Goal: Information Seeking & Learning: Learn about a topic

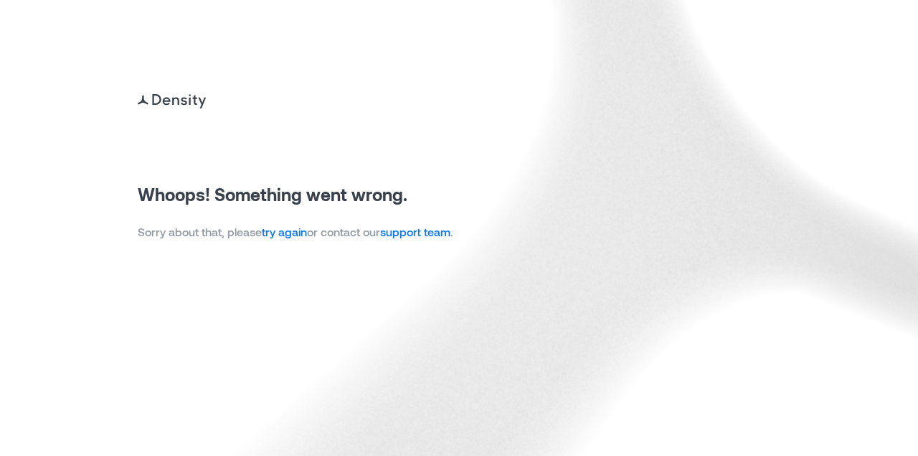
click at [302, 236] on link "try again" at bounding box center [284, 232] width 45 height 14
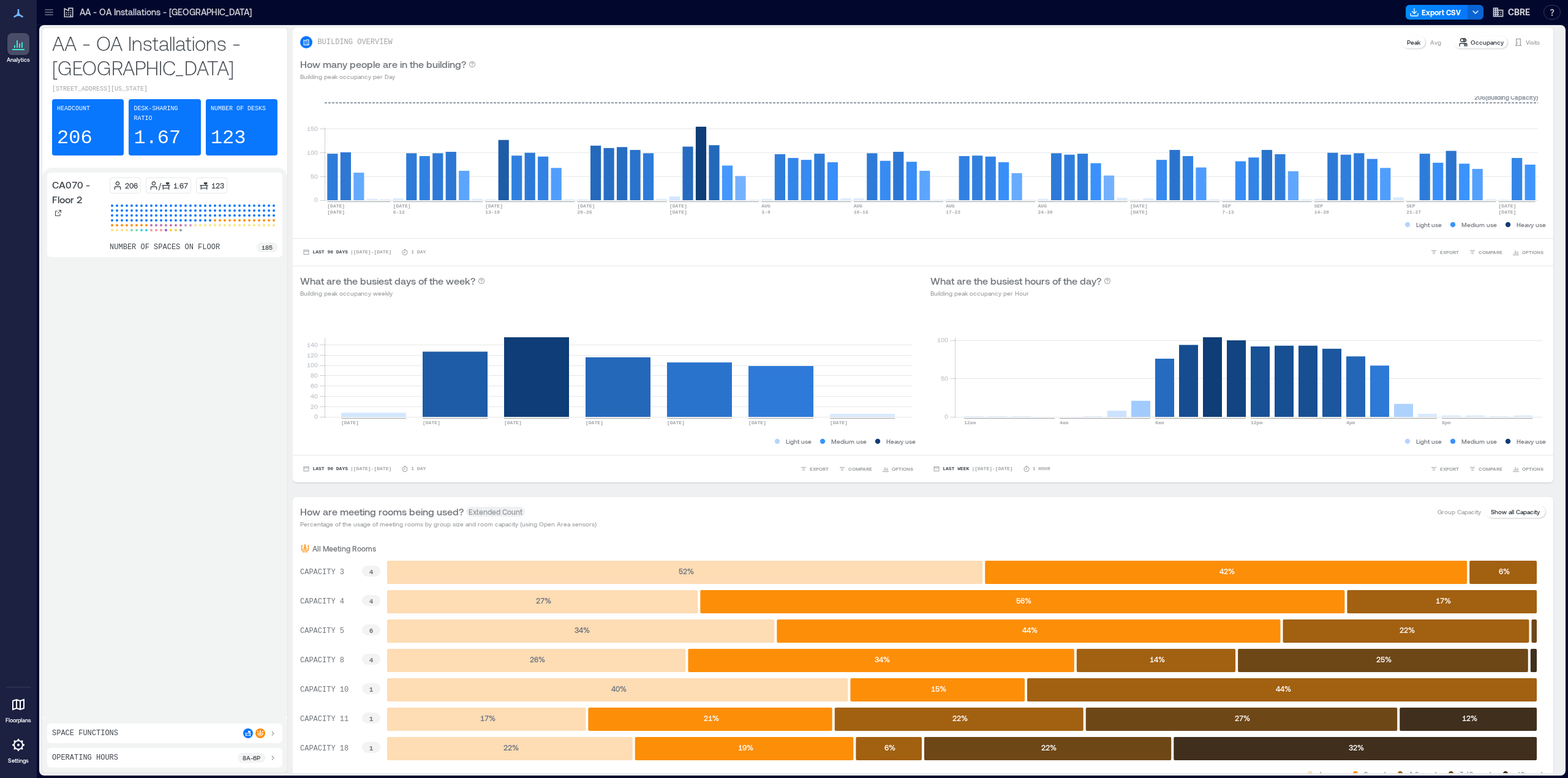
click at [51, 9] on icon at bounding box center [48, 9] width 8 height 1
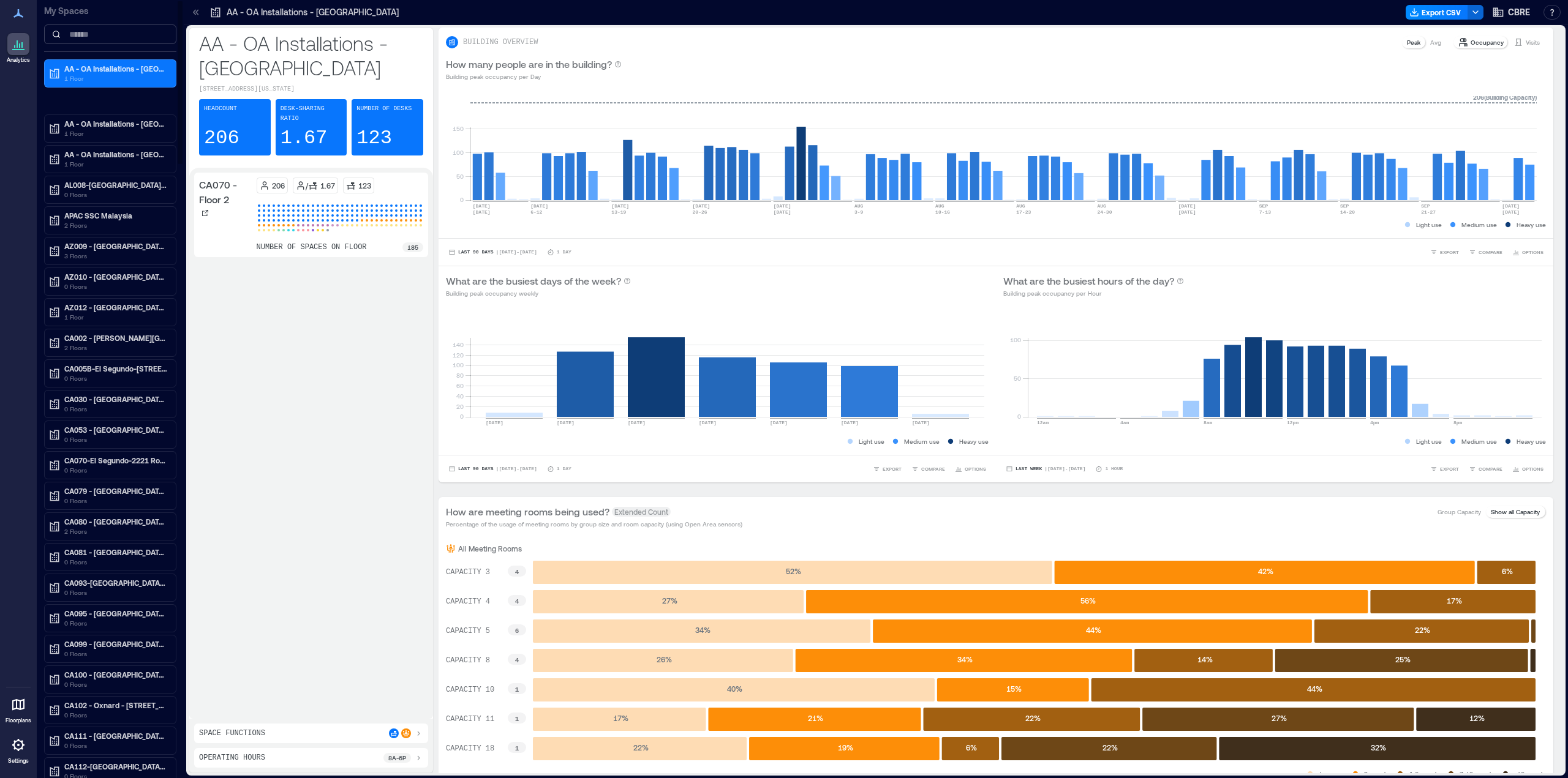
click at [118, 36] on input at bounding box center [110, 34] width 132 height 20
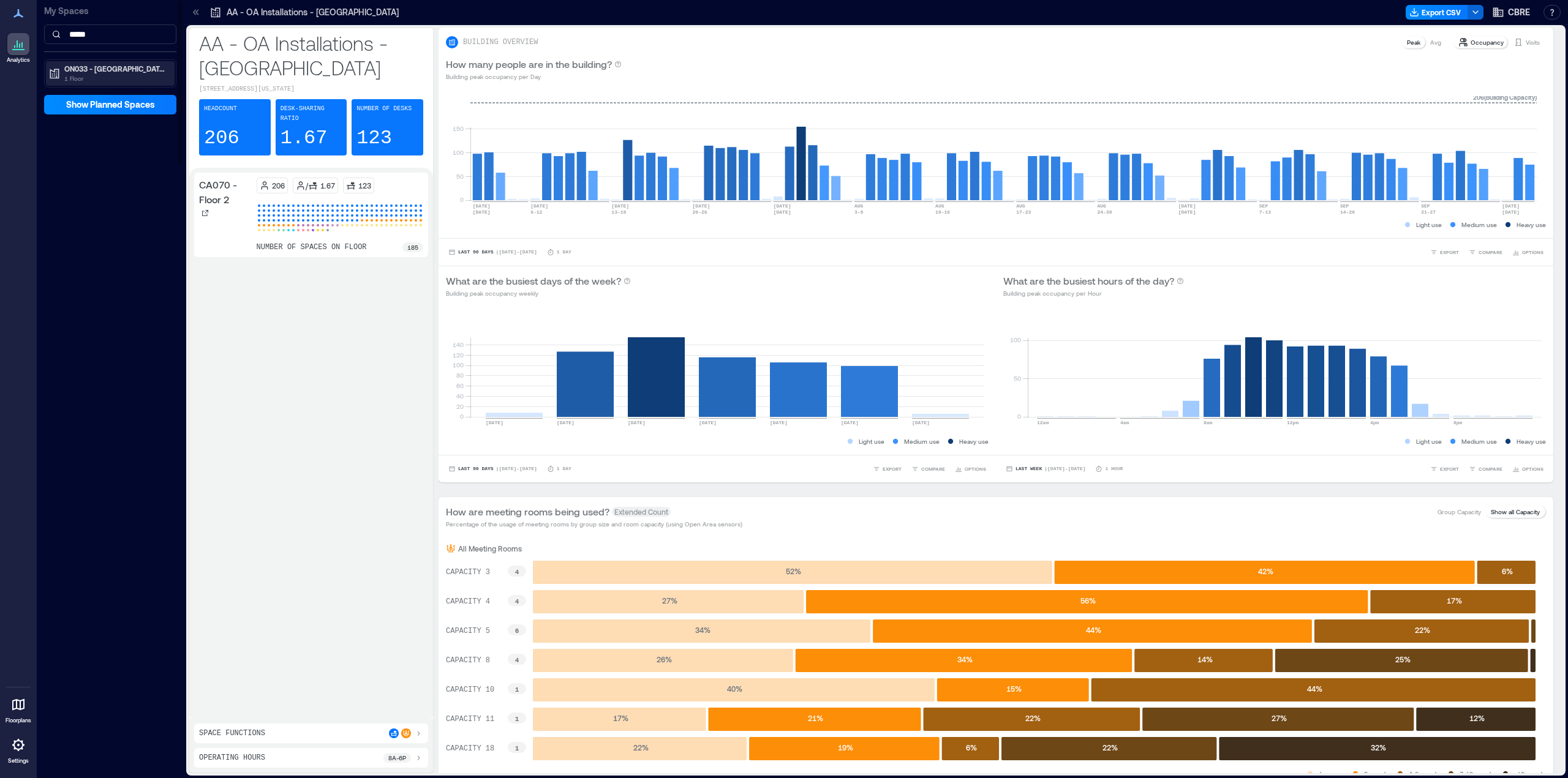
type input "*****"
click at [136, 73] on p "ON033 - [GEOGRAPHIC_DATA] - [STREET_ADDRESS][PERSON_NAME]" at bounding box center [115, 68] width 103 height 9
click at [116, 94] on p "Building Analytics" at bounding box center [93, 94] width 61 height 9
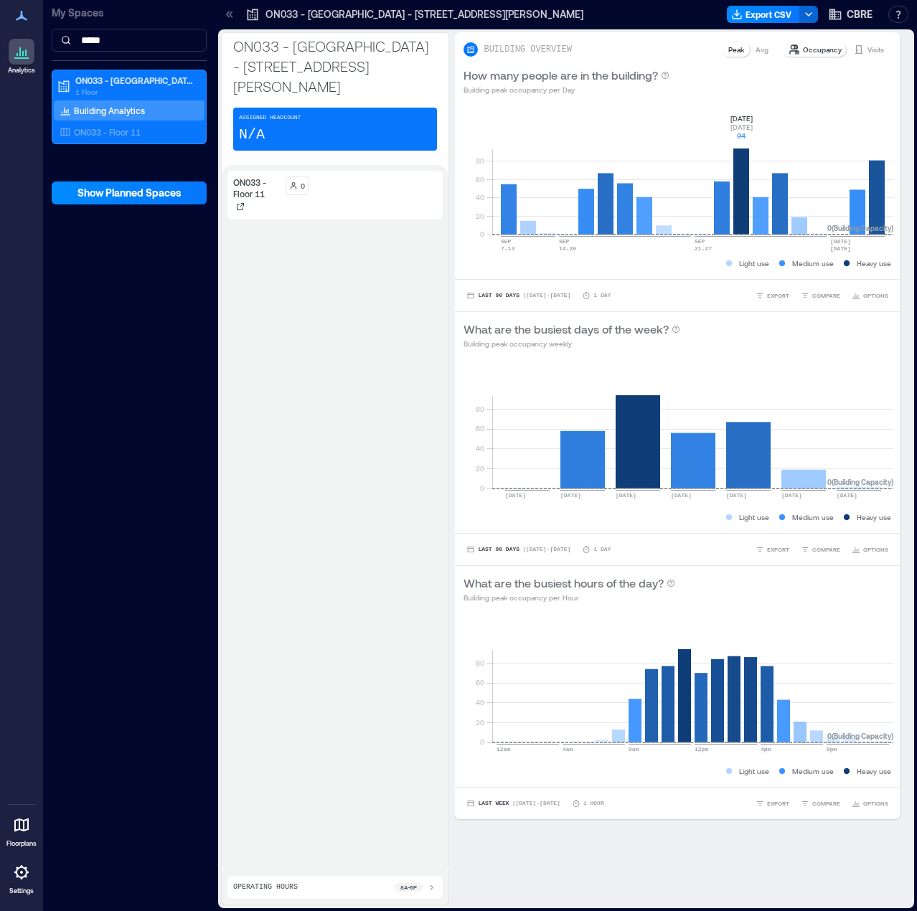
click at [735, 197] on rect at bounding box center [692, 174] width 401 height 122
click at [596, 176] on rect at bounding box center [692, 174] width 401 height 122
click at [770, 182] on rect at bounding box center [692, 174] width 401 height 122
click at [867, 173] on rect at bounding box center [692, 174] width 401 height 122
click at [387, 370] on div "ON033 - Floor 11 0" at bounding box center [334, 518] width 215 height 694
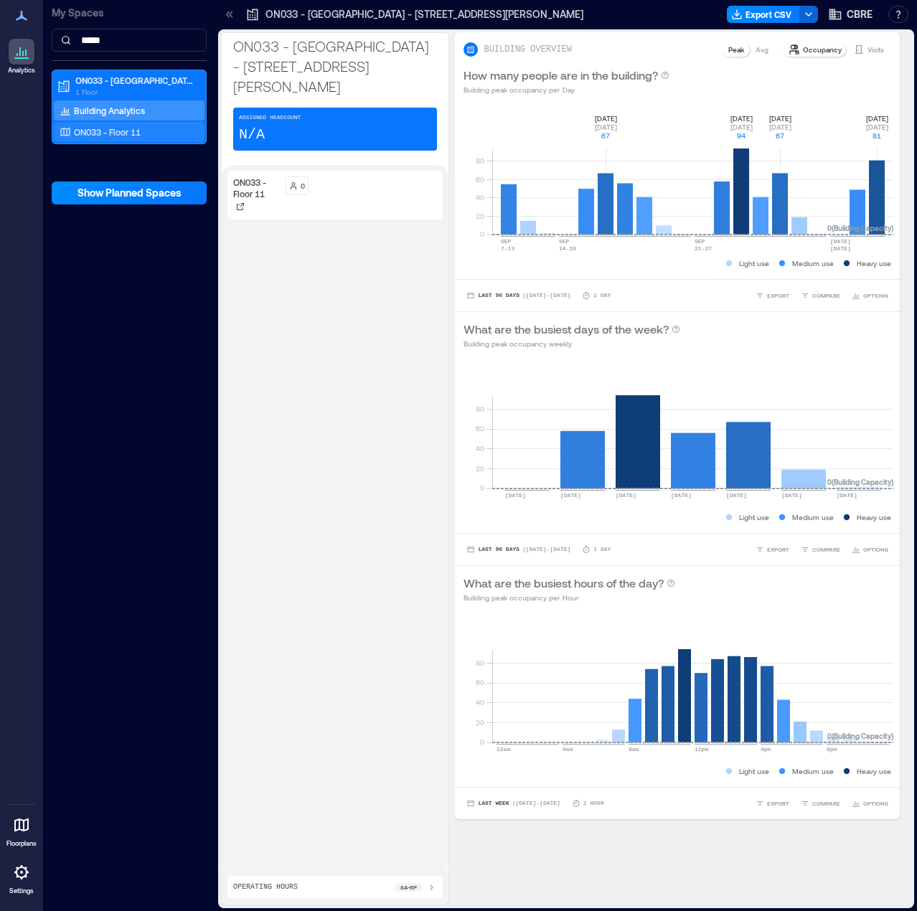
click at [116, 136] on p "ON033 - Floor 11" at bounding box center [107, 131] width 67 height 11
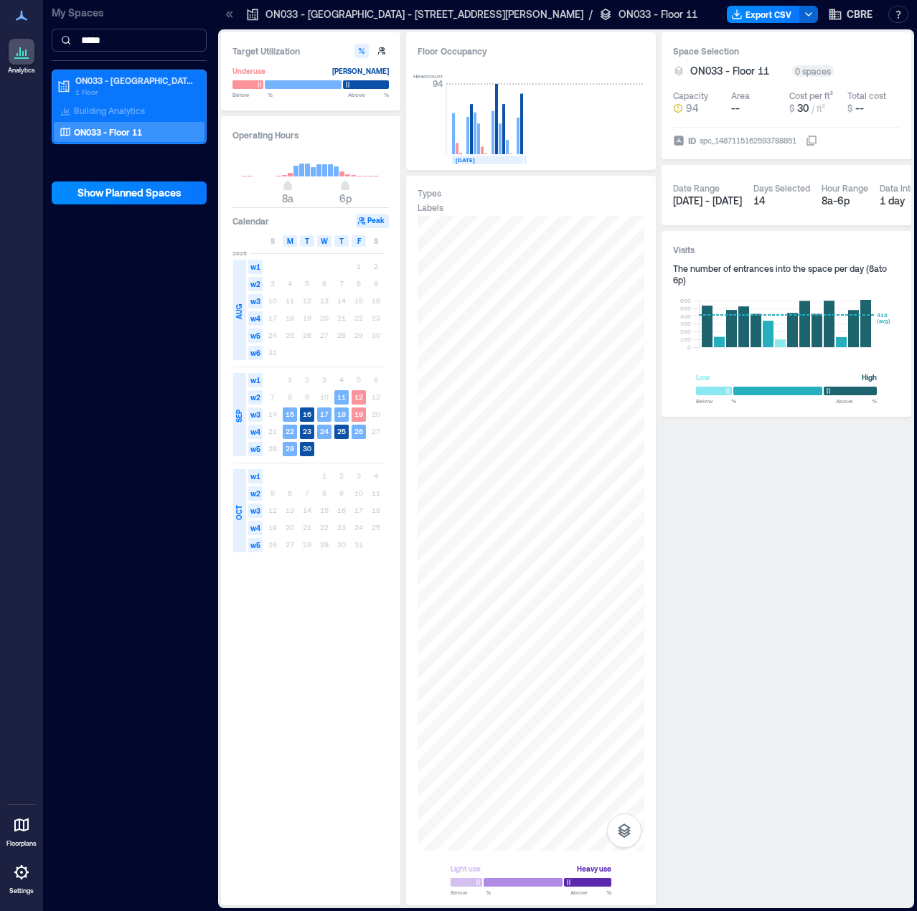
click at [128, 40] on input "*****" at bounding box center [129, 40] width 155 height 23
click at [129, 39] on input "*****" at bounding box center [129, 40] width 155 height 23
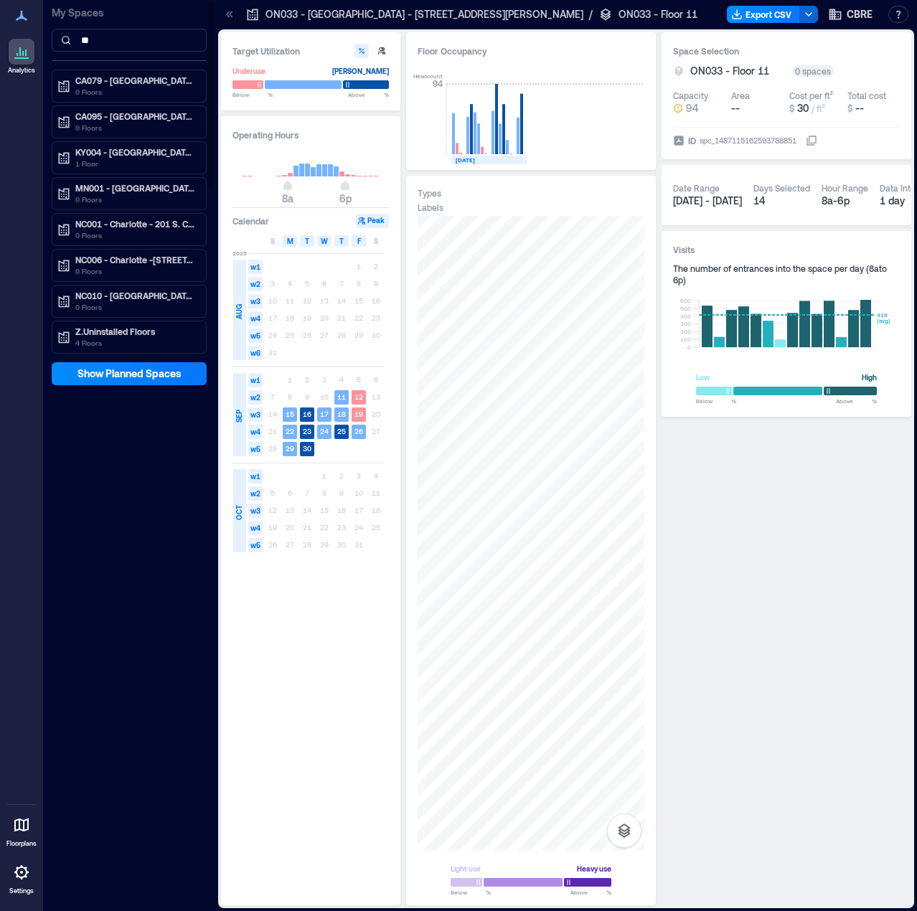
type input "*"
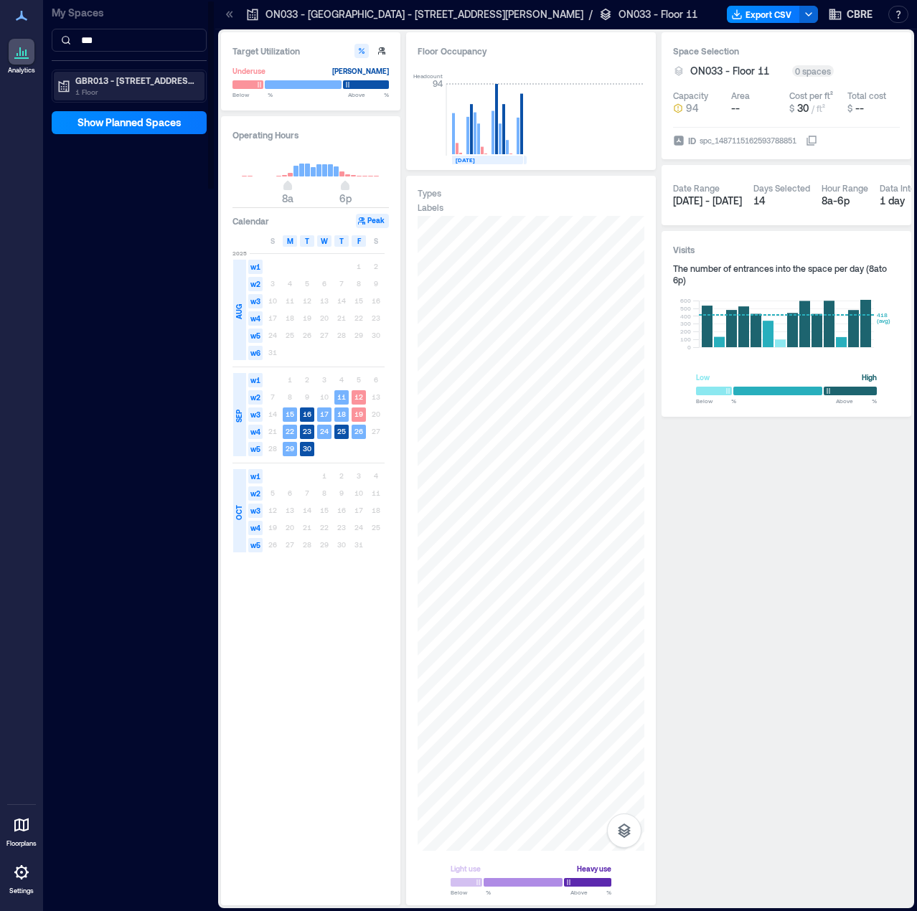
click at [148, 96] on p "1 Floor" at bounding box center [135, 91] width 121 height 11
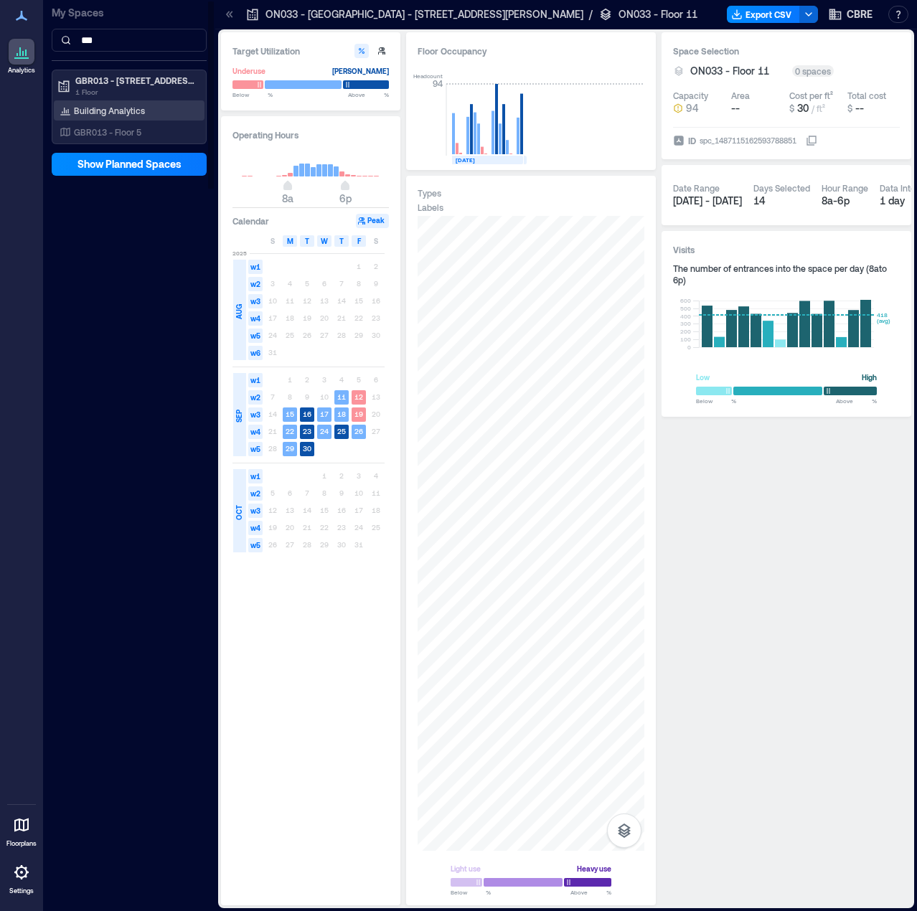
click at [140, 112] on p "Building Analytics" at bounding box center [109, 110] width 71 height 11
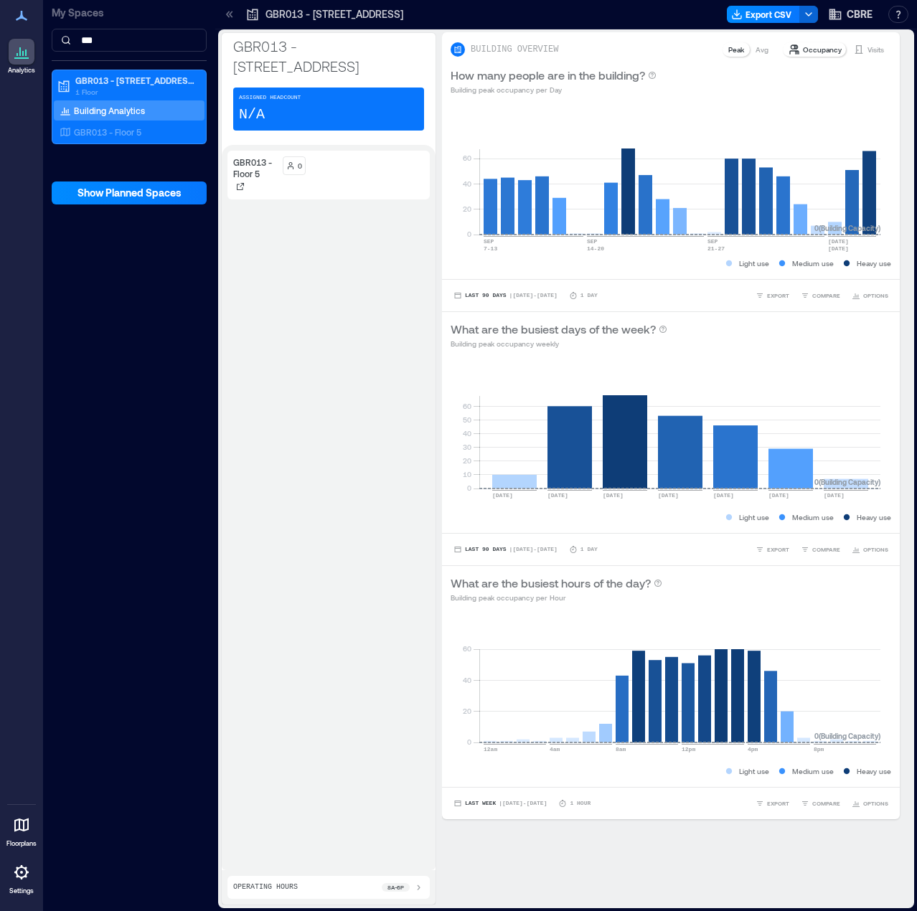
click at [355, 370] on div "GBR013 - Floor 5 0" at bounding box center [328, 508] width 202 height 714
click at [342, 305] on div "GBR013 - Floor 5 0" at bounding box center [328, 508] width 202 height 714
click at [733, 16] on icon "button" at bounding box center [736, 14] width 11 height 11
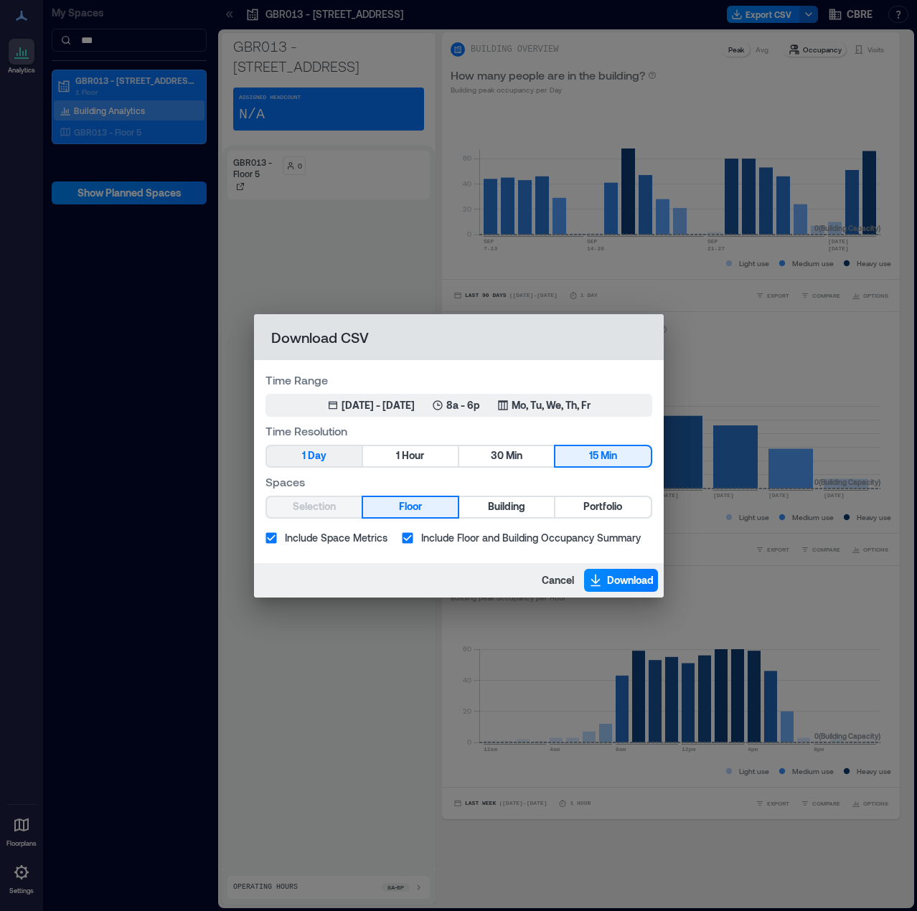
click at [317, 448] on span "Day" at bounding box center [317, 456] width 19 height 18
click at [497, 455] on span "Building" at bounding box center [506, 507] width 37 height 18
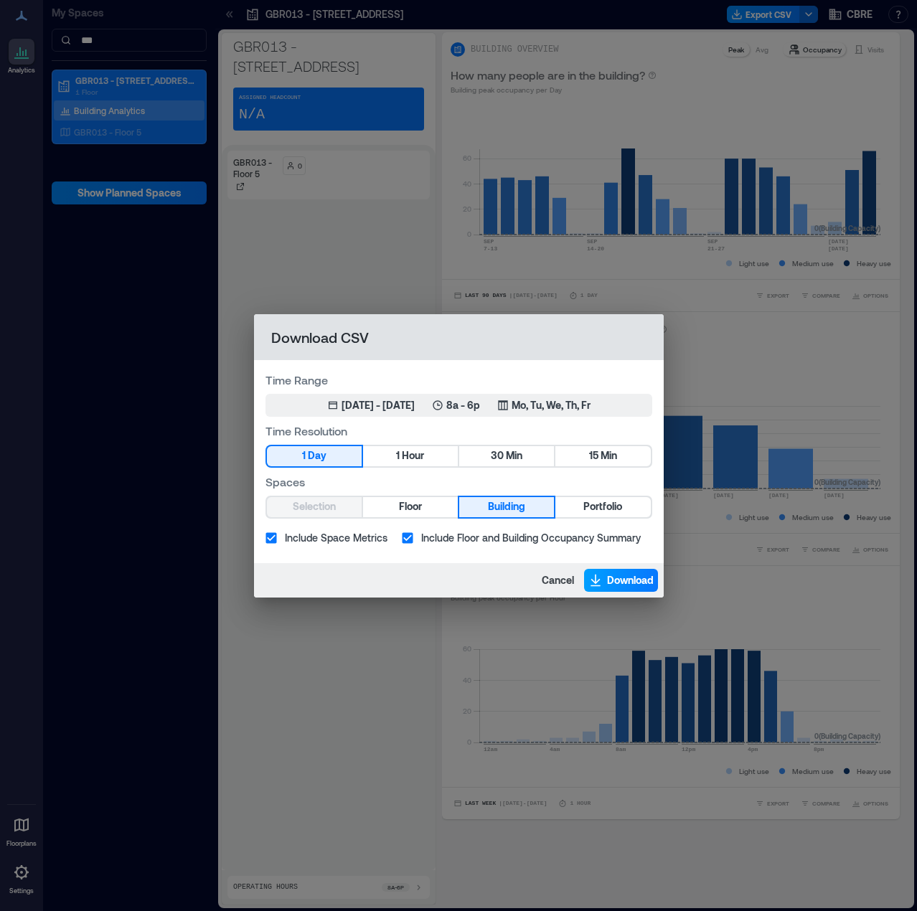
click at [613, 455] on span "Download" at bounding box center [630, 580] width 47 height 14
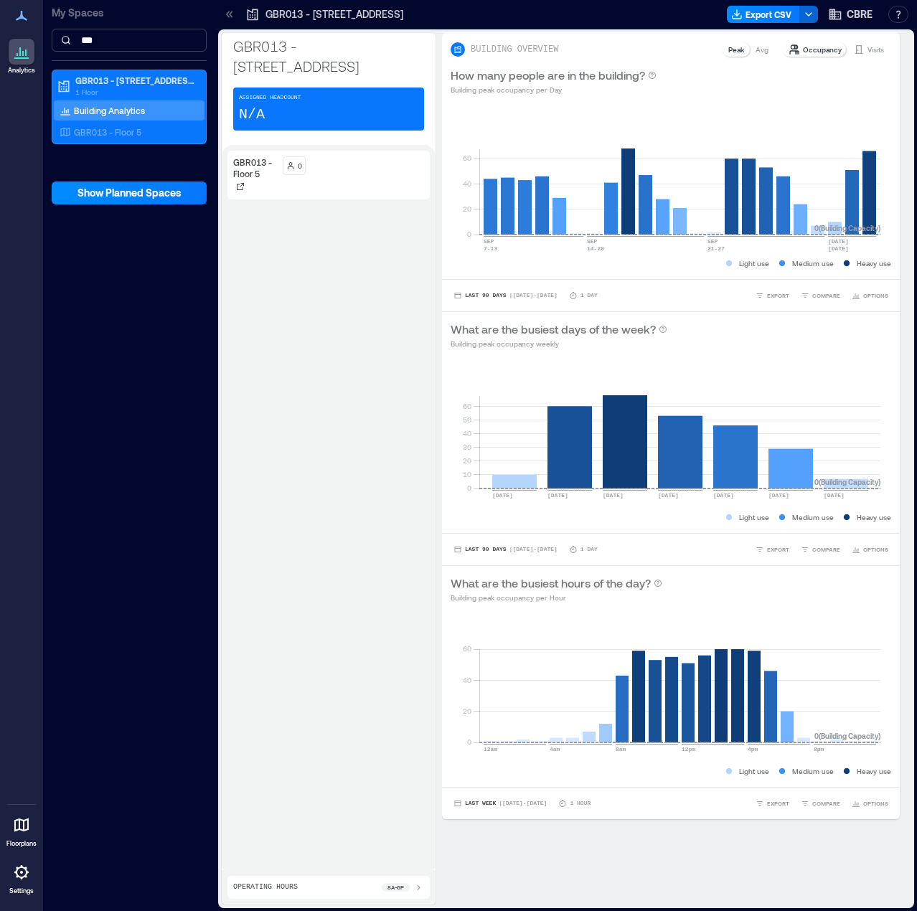
click at [110, 44] on input "***" at bounding box center [129, 40] width 155 height 23
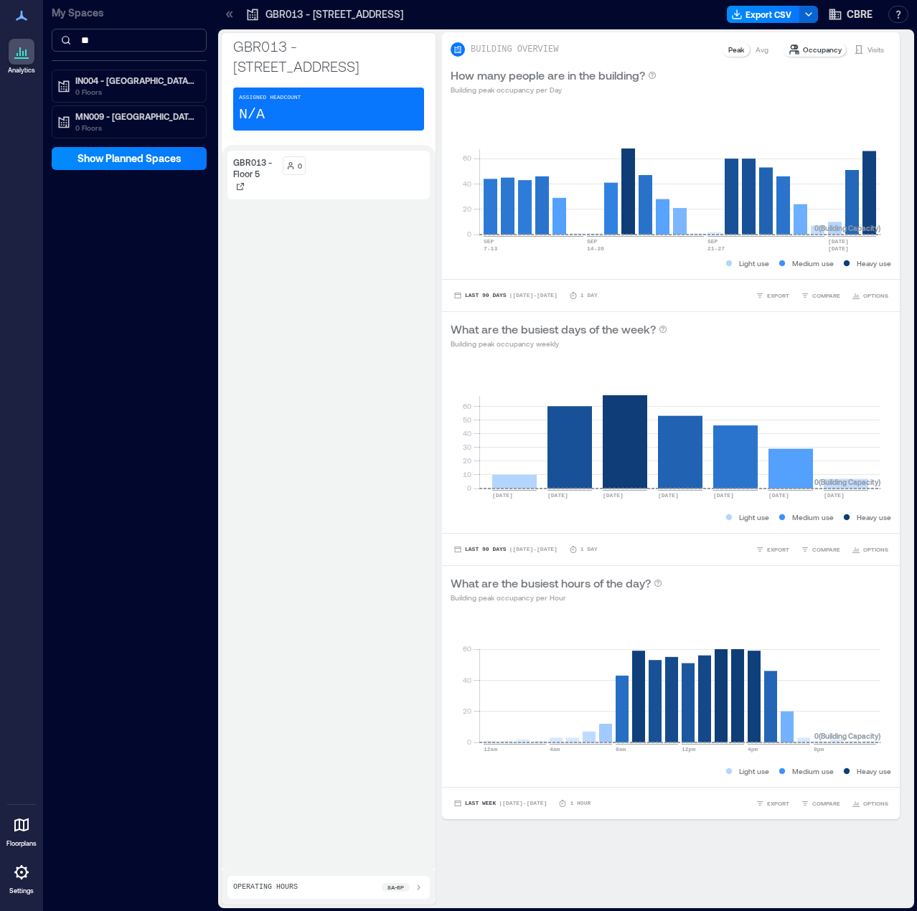
type input "*"
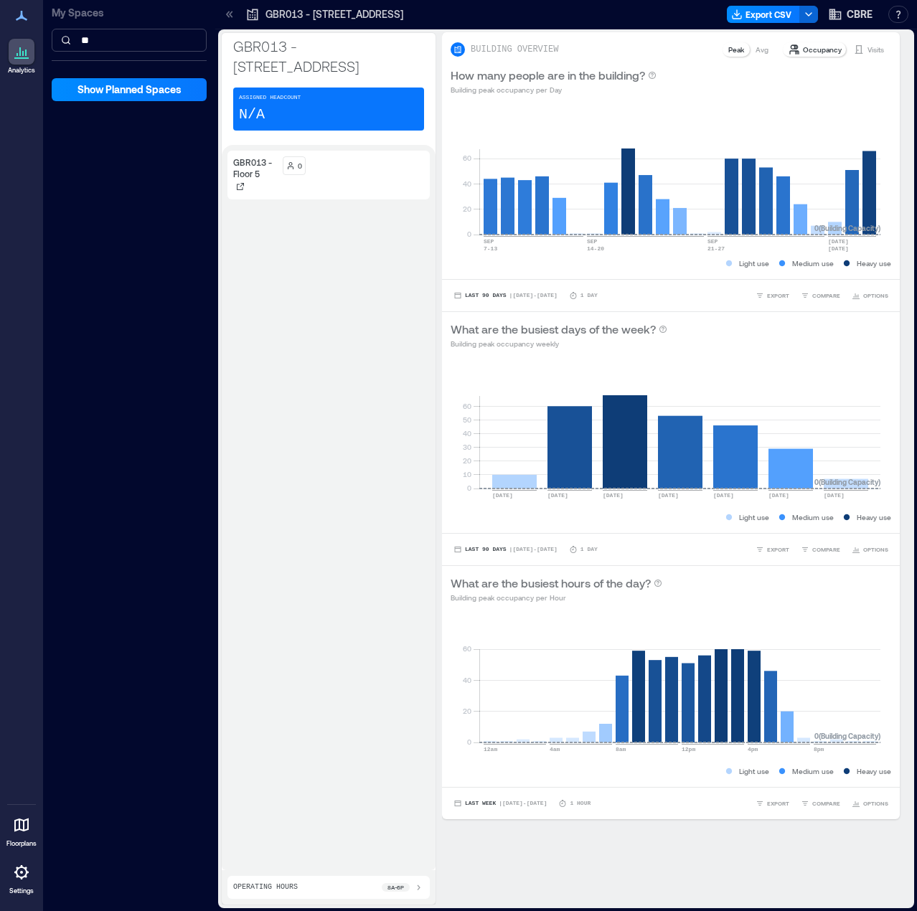
type input "*"
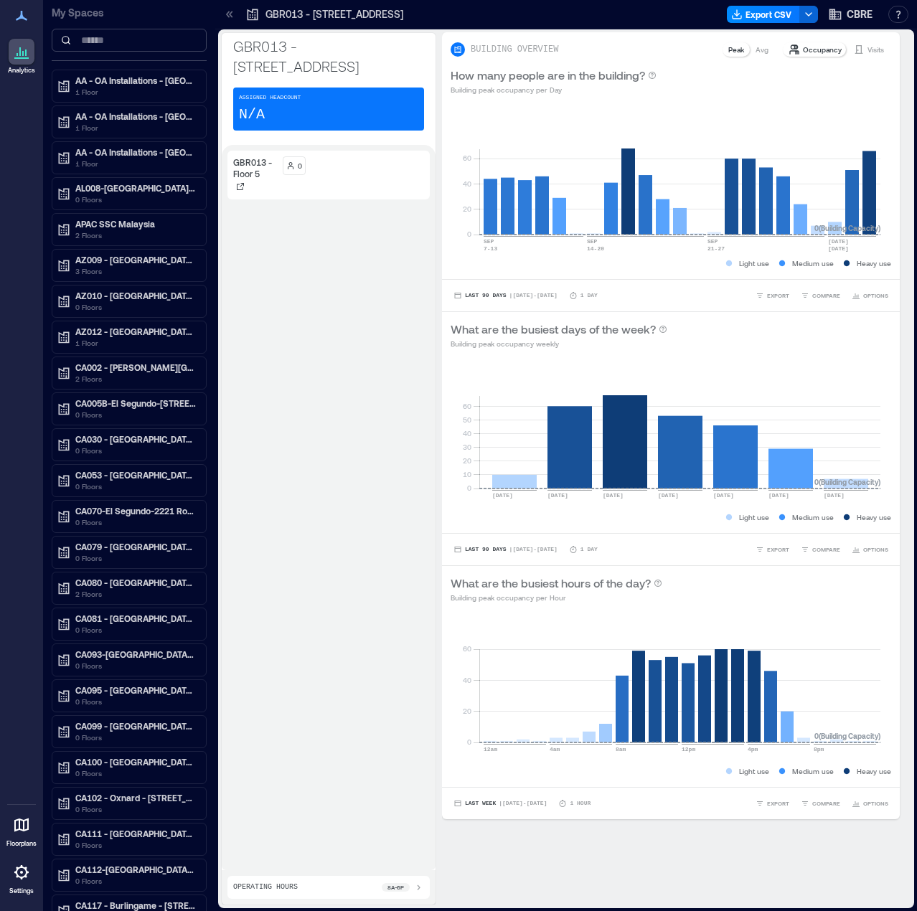
click at [112, 39] on input at bounding box center [129, 40] width 155 height 23
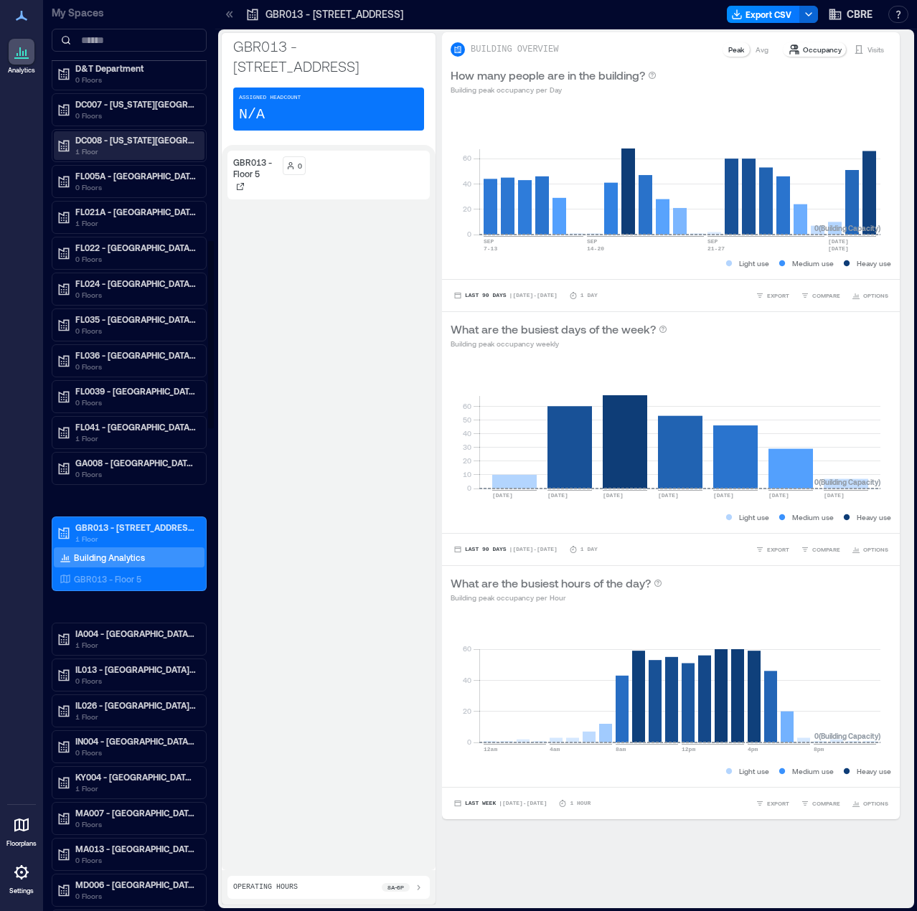
scroll to position [1291, 0]
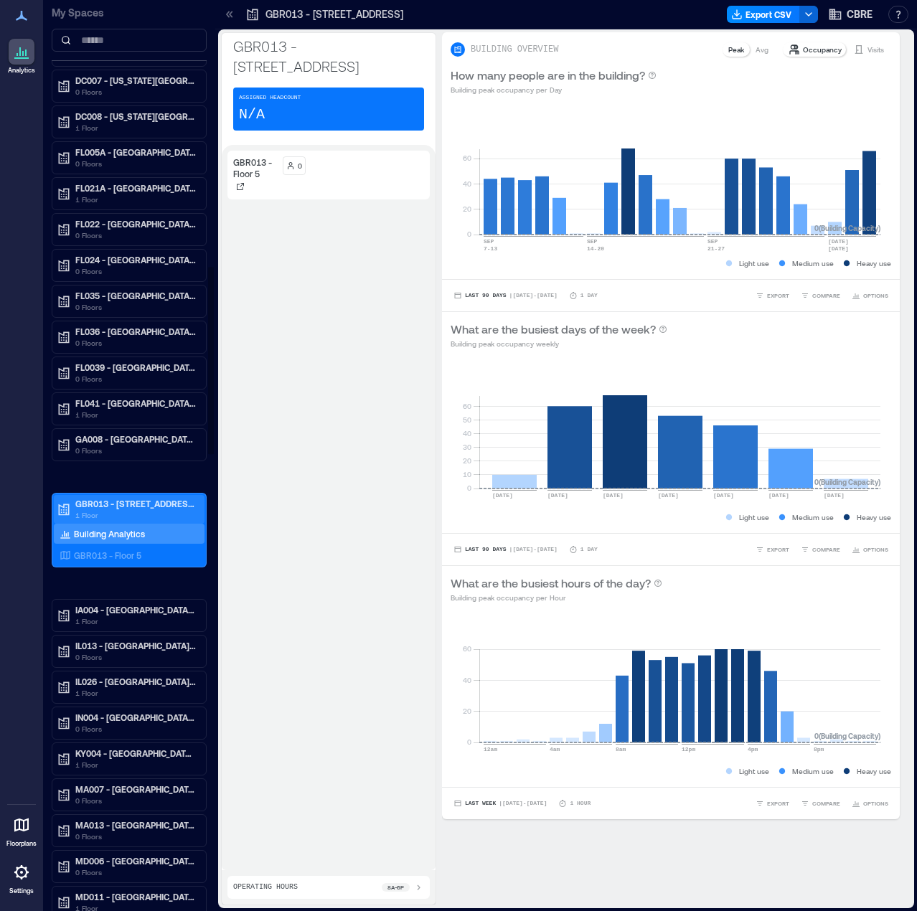
click at [111, 455] on p "GBR013 - [STREET_ADDRESS]" at bounding box center [135, 503] width 121 height 11
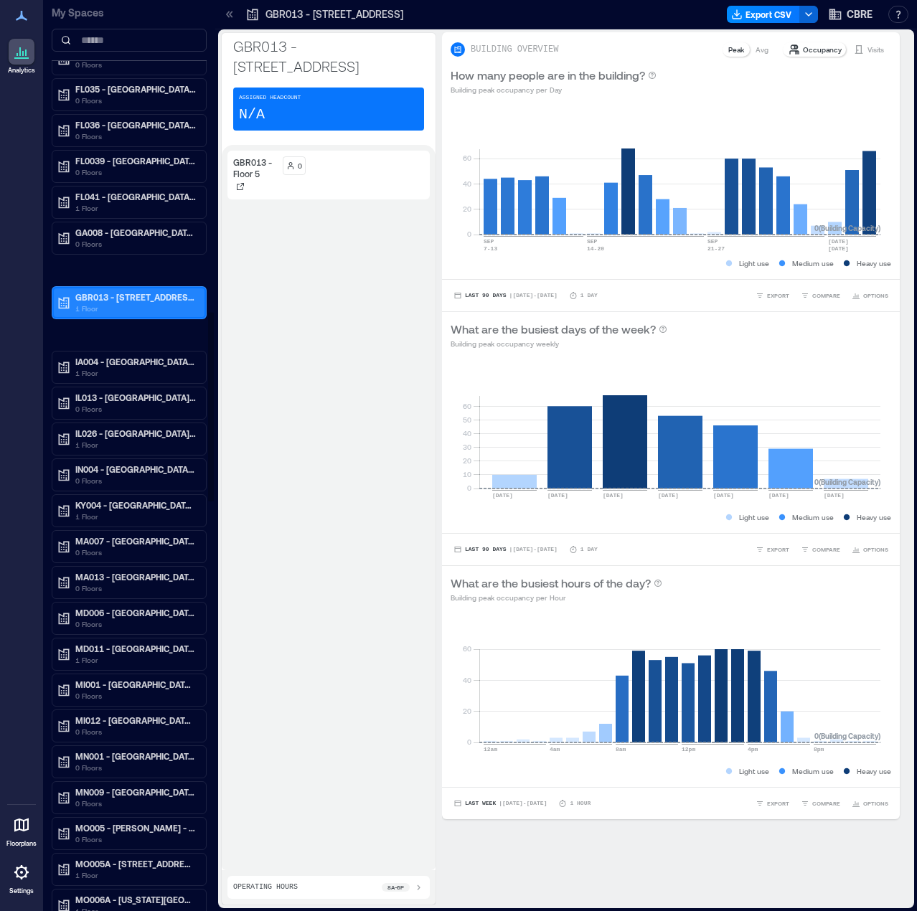
scroll to position [1507, 0]
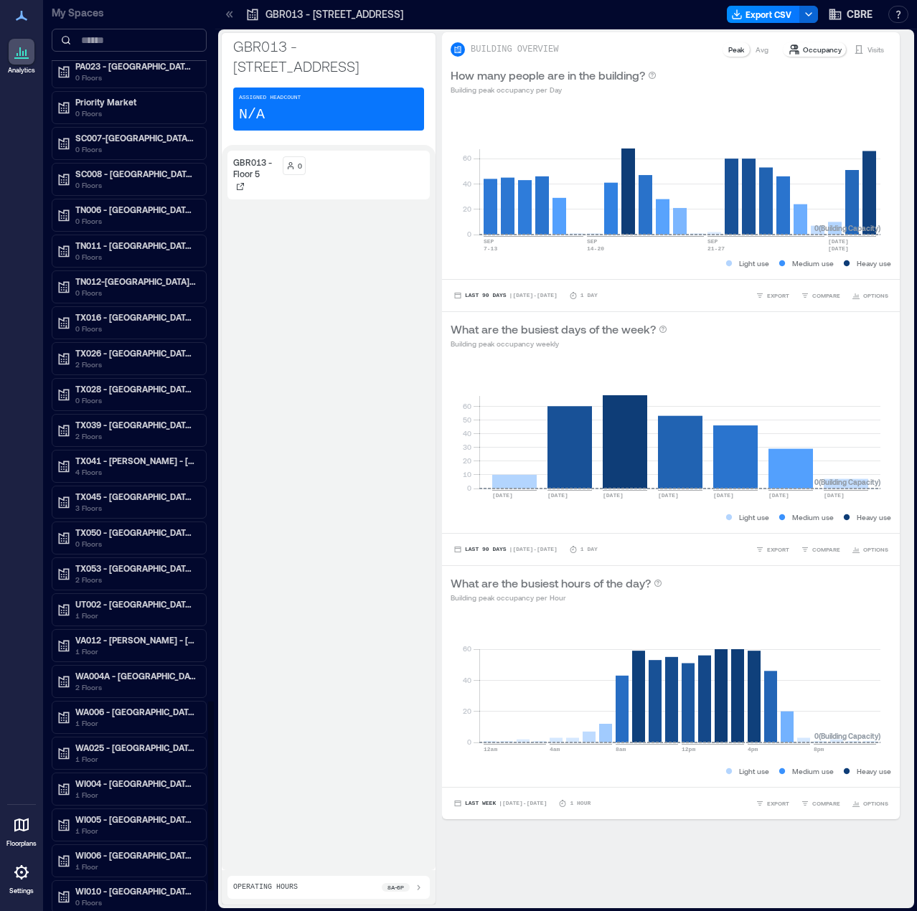
click at [108, 47] on input at bounding box center [129, 40] width 155 height 23
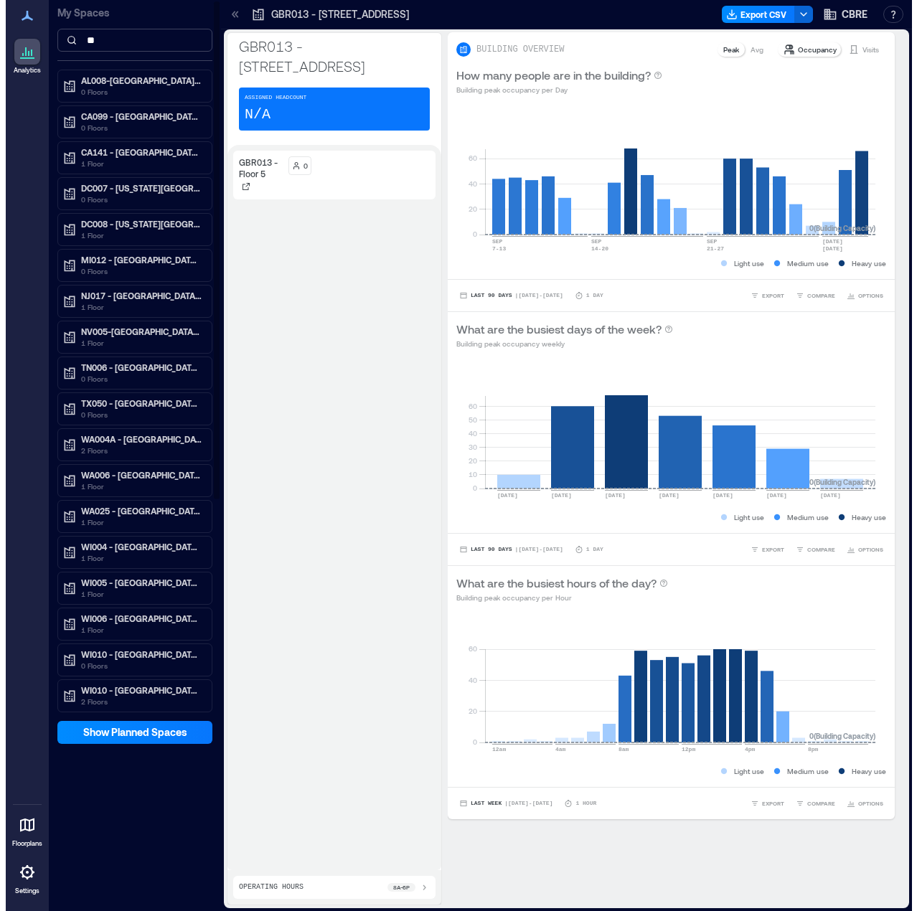
scroll to position [0, 0]
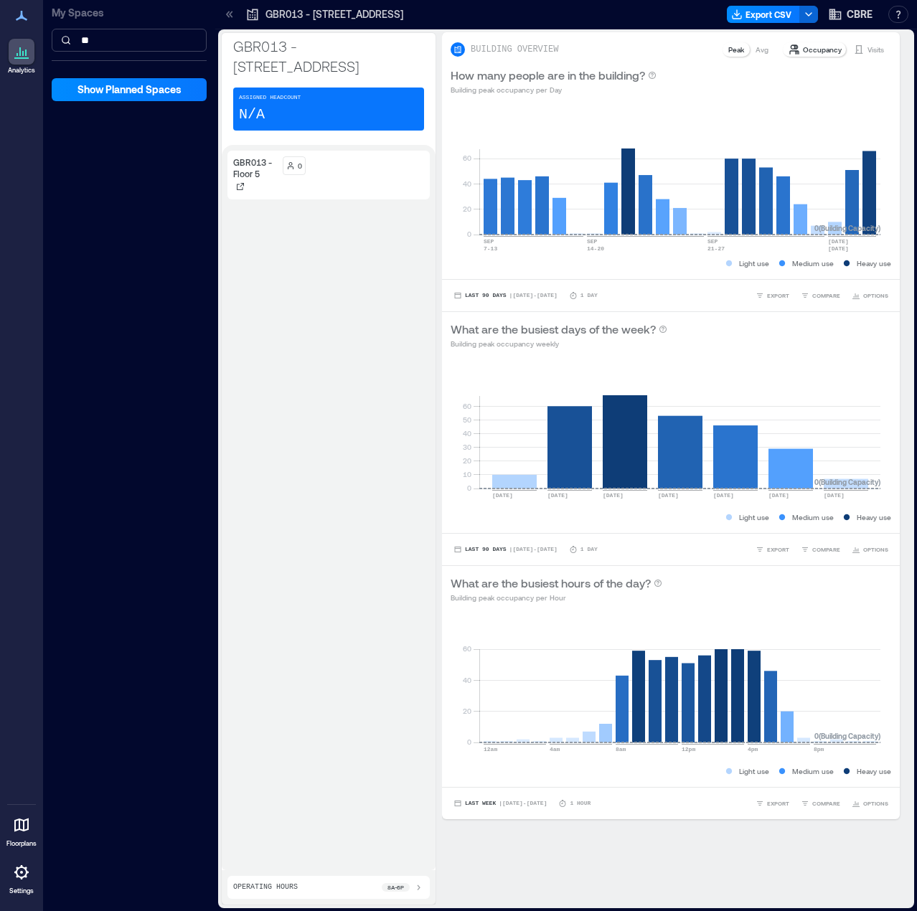
type input "*"
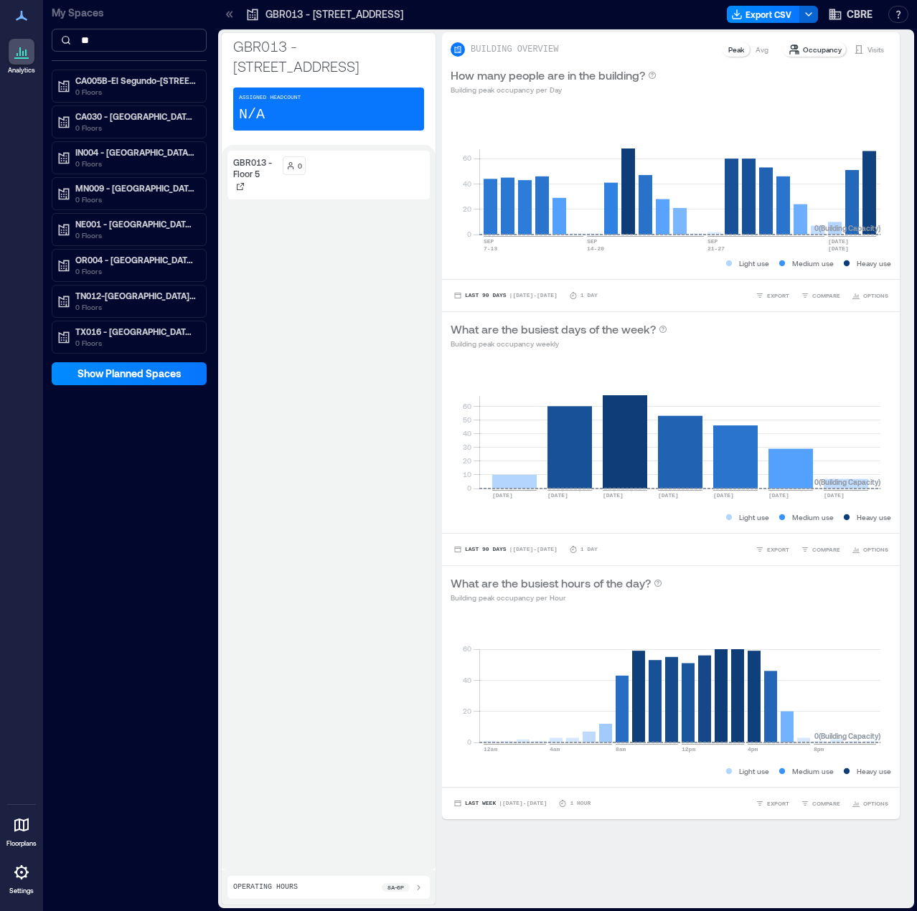
type input "*"
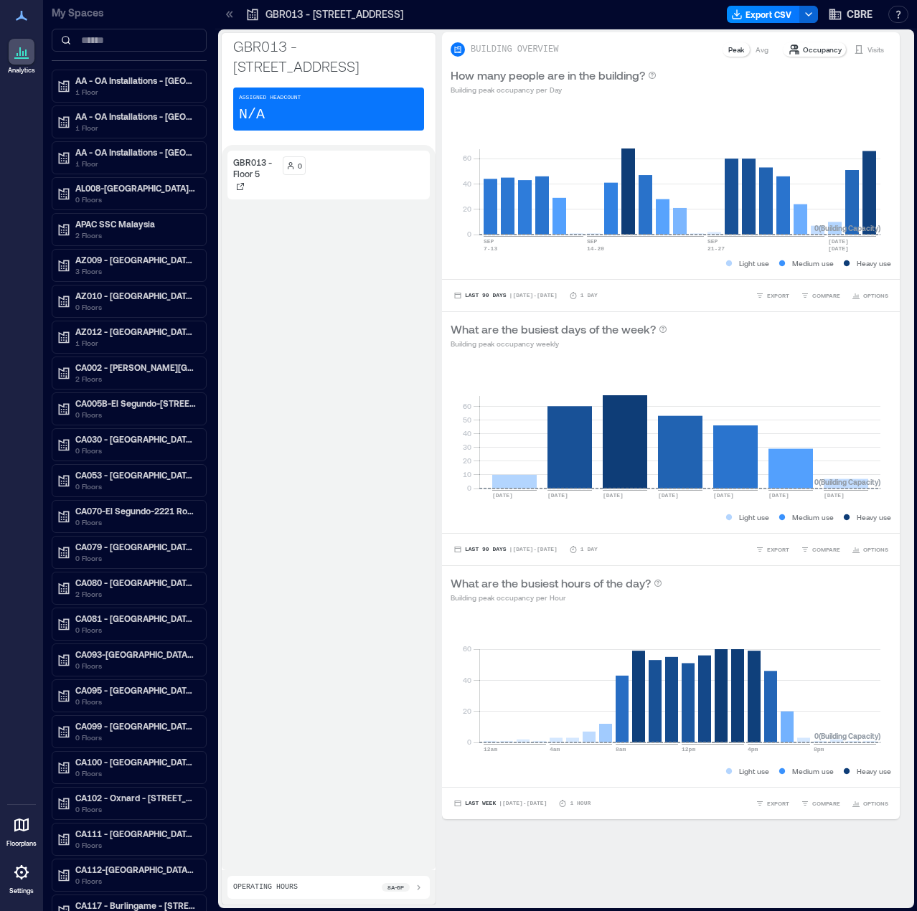
click at [23, 278] on div "Analytics Floorplans Settings" at bounding box center [21, 455] width 43 height 911
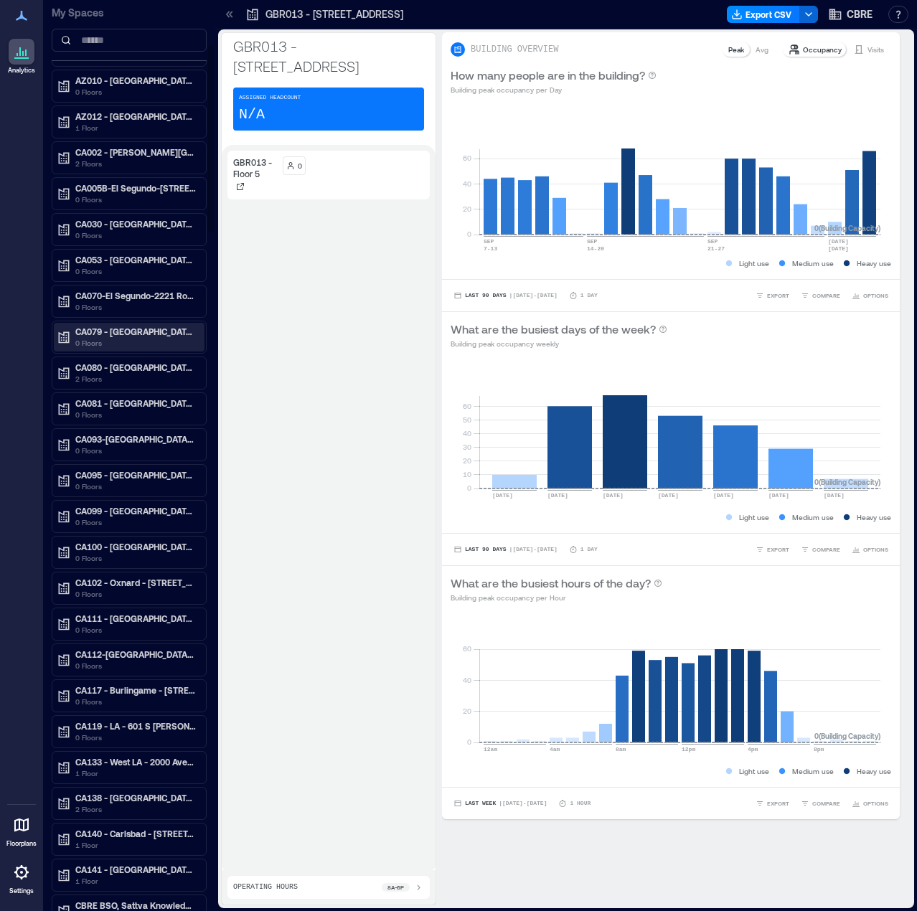
scroll to position [143, 0]
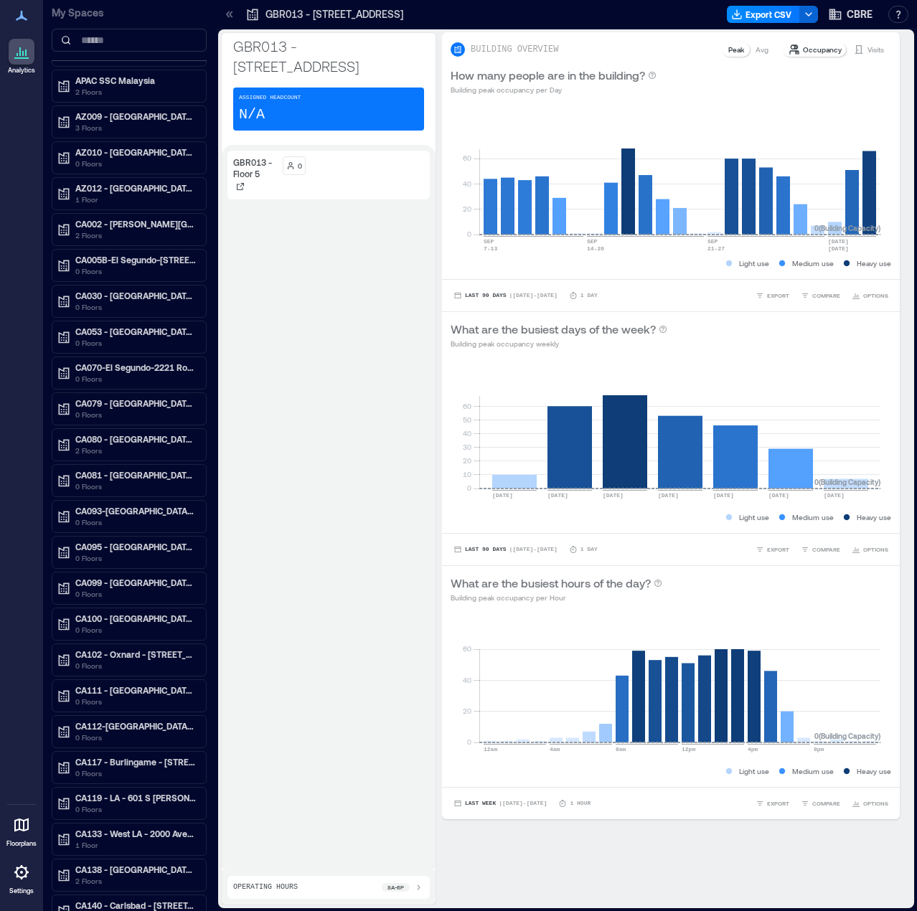
click at [30, 337] on div "Analytics Floorplans Settings" at bounding box center [21, 455] width 43 height 911
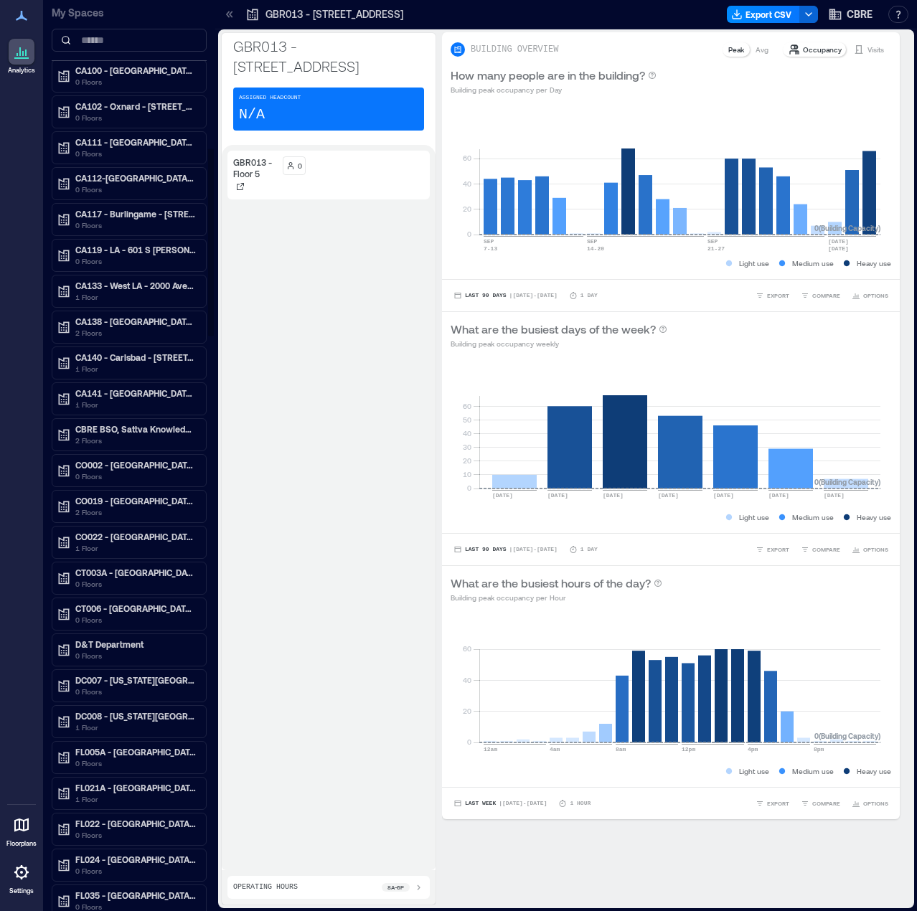
scroll to position [717, 0]
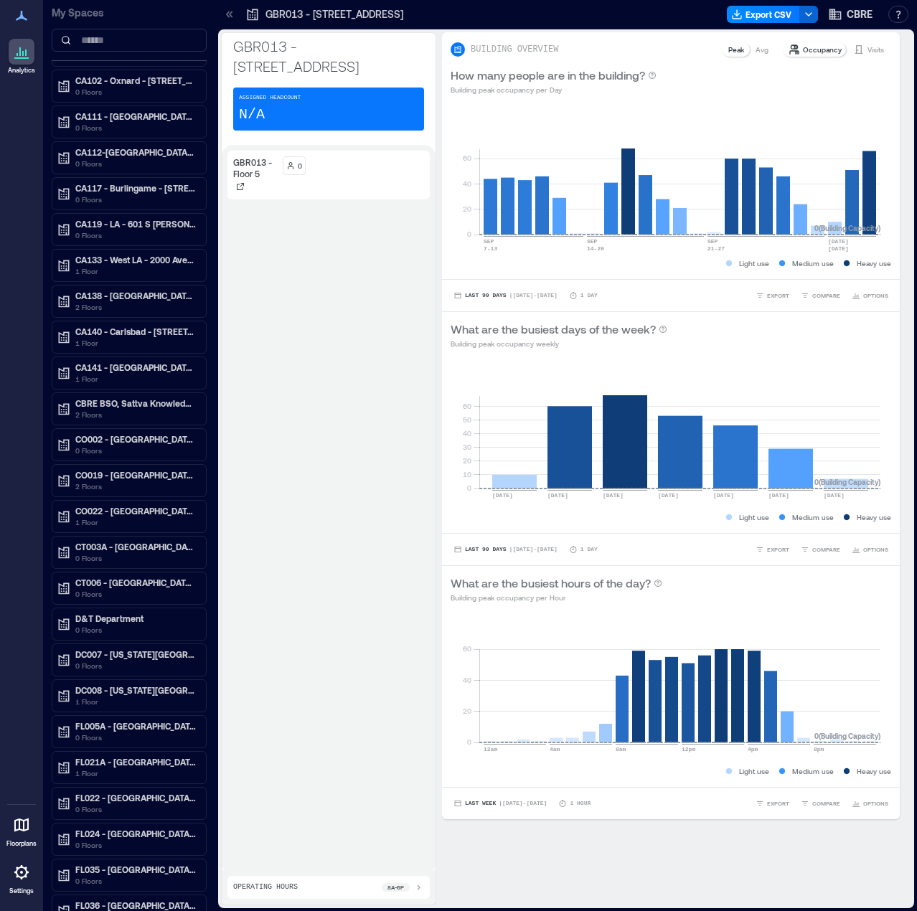
click at [18, 241] on div "Analytics Floorplans Settings" at bounding box center [21, 455] width 43 height 911
click at [39, 233] on div "Analytics Floorplans Settings" at bounding box center [21, 455] width 43 height 911
click at [29, 230] on div "Analytics Floorplans Settings" at bounding box center [21, 455] width 43 height 911
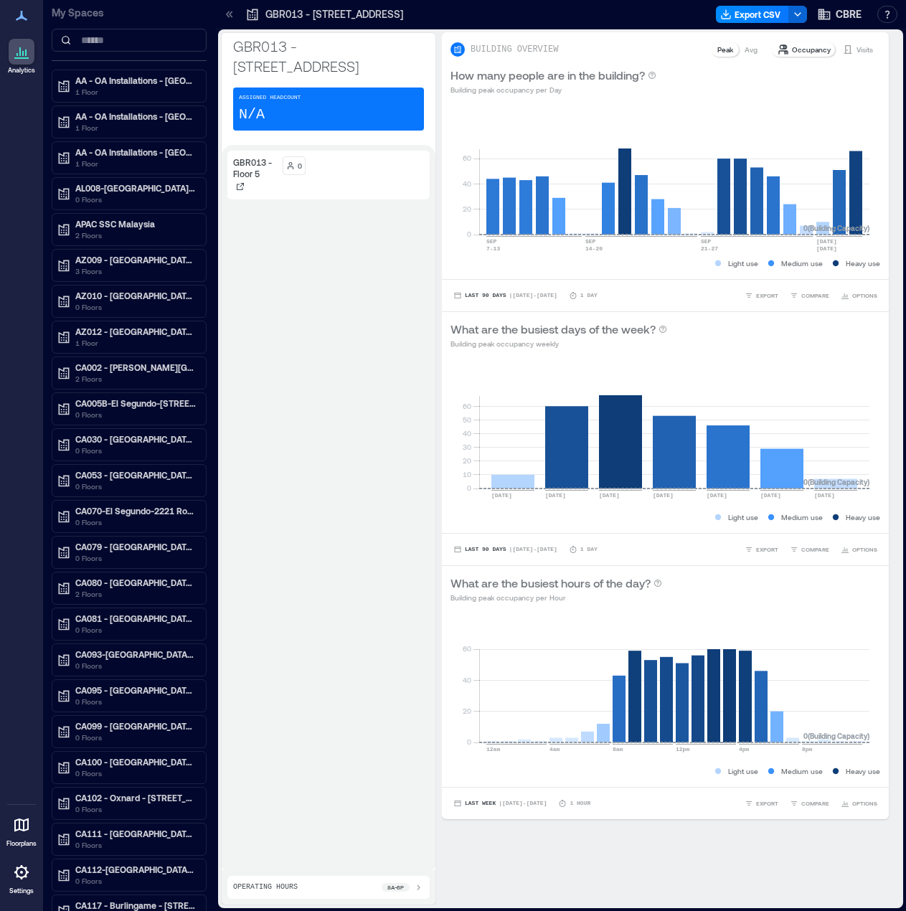
click at [12, 322] on div "Analytics Floorplans Settings" at bounding box center [21, 455] width 43 height 911
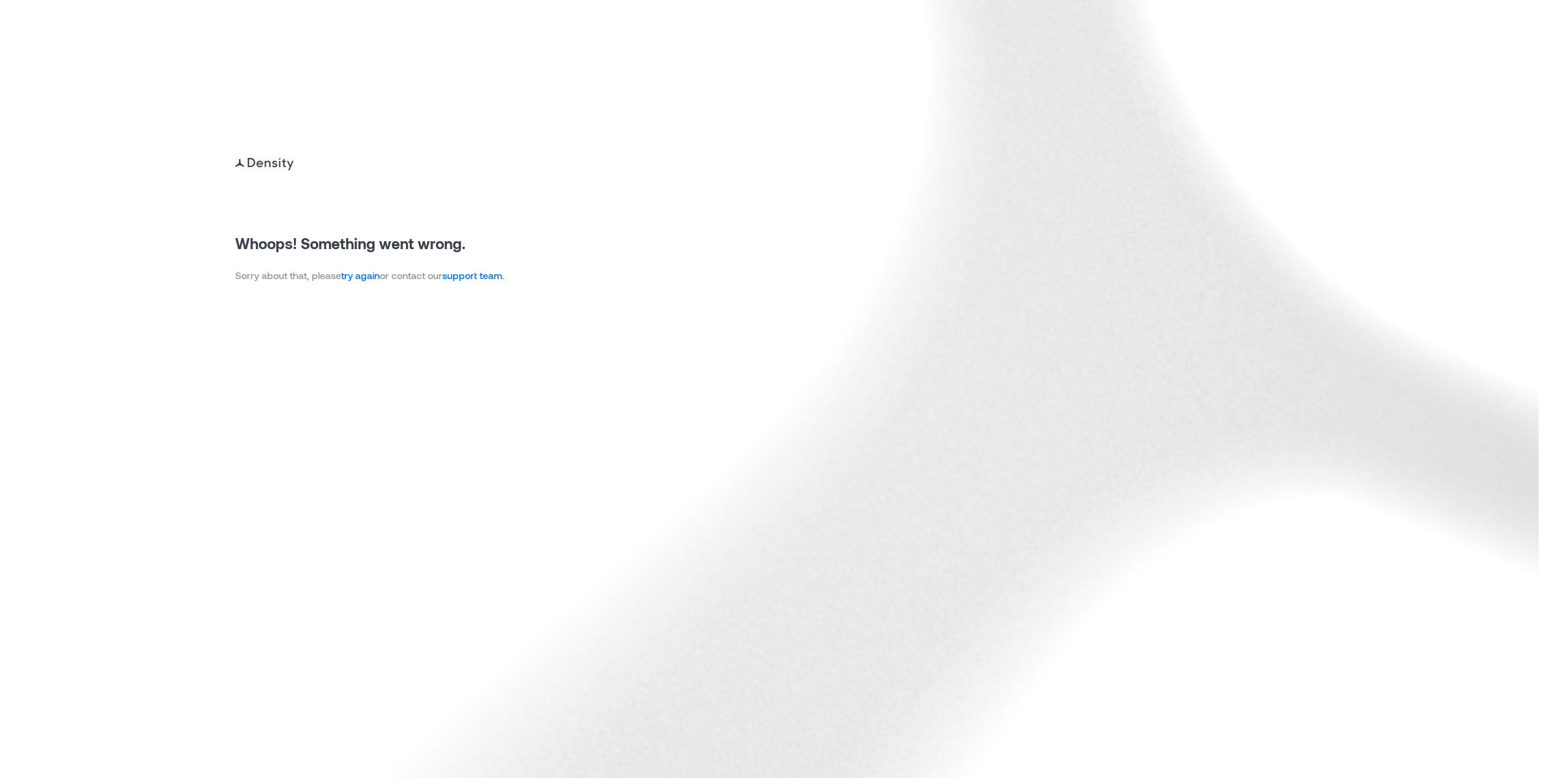
click at [377, 277] on link "try again" at bounding box center [360, 276] width 38 height 12
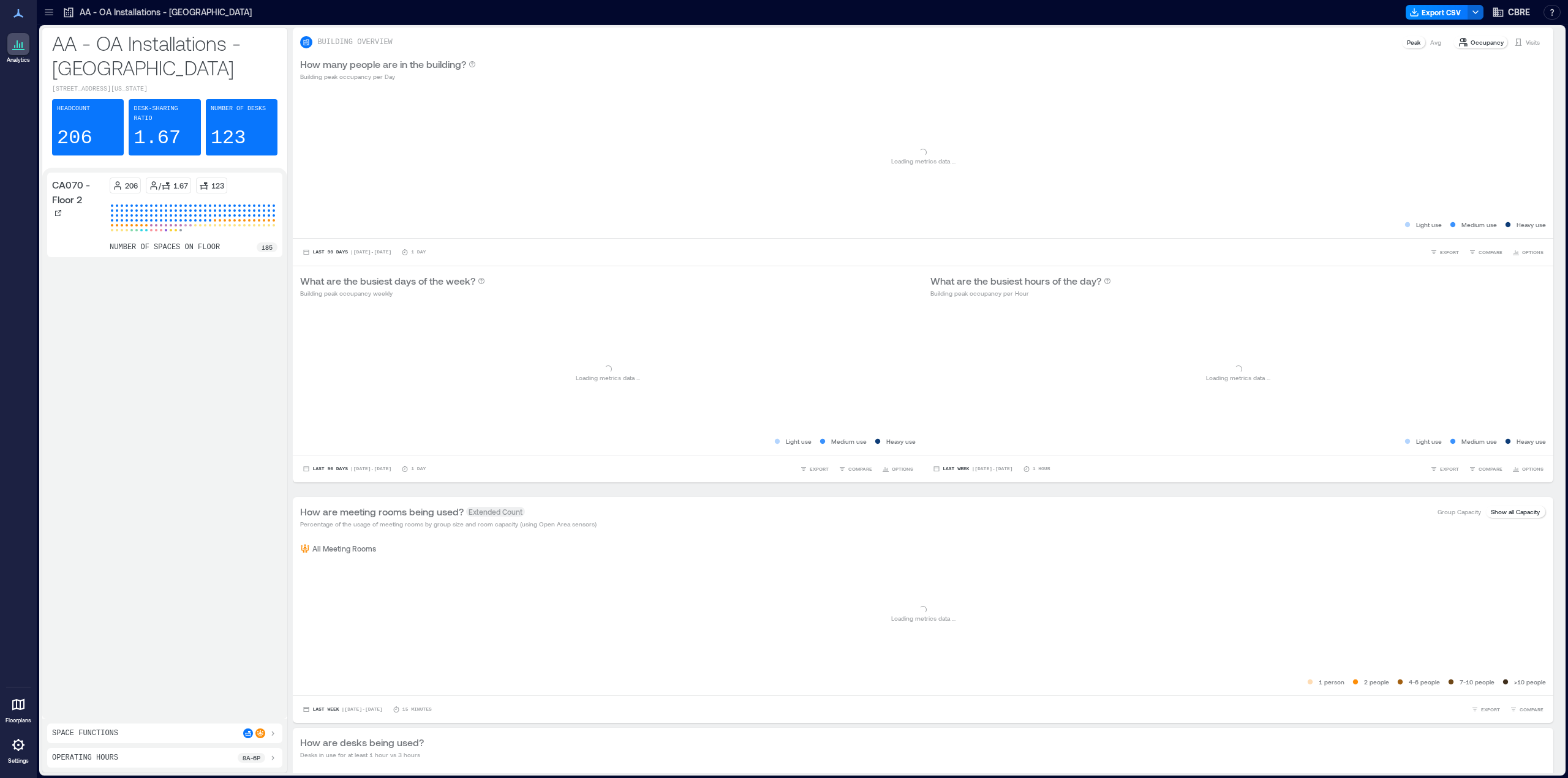
click at [50, 12] on icon at bounding box center [48, 12] width 8 height 1
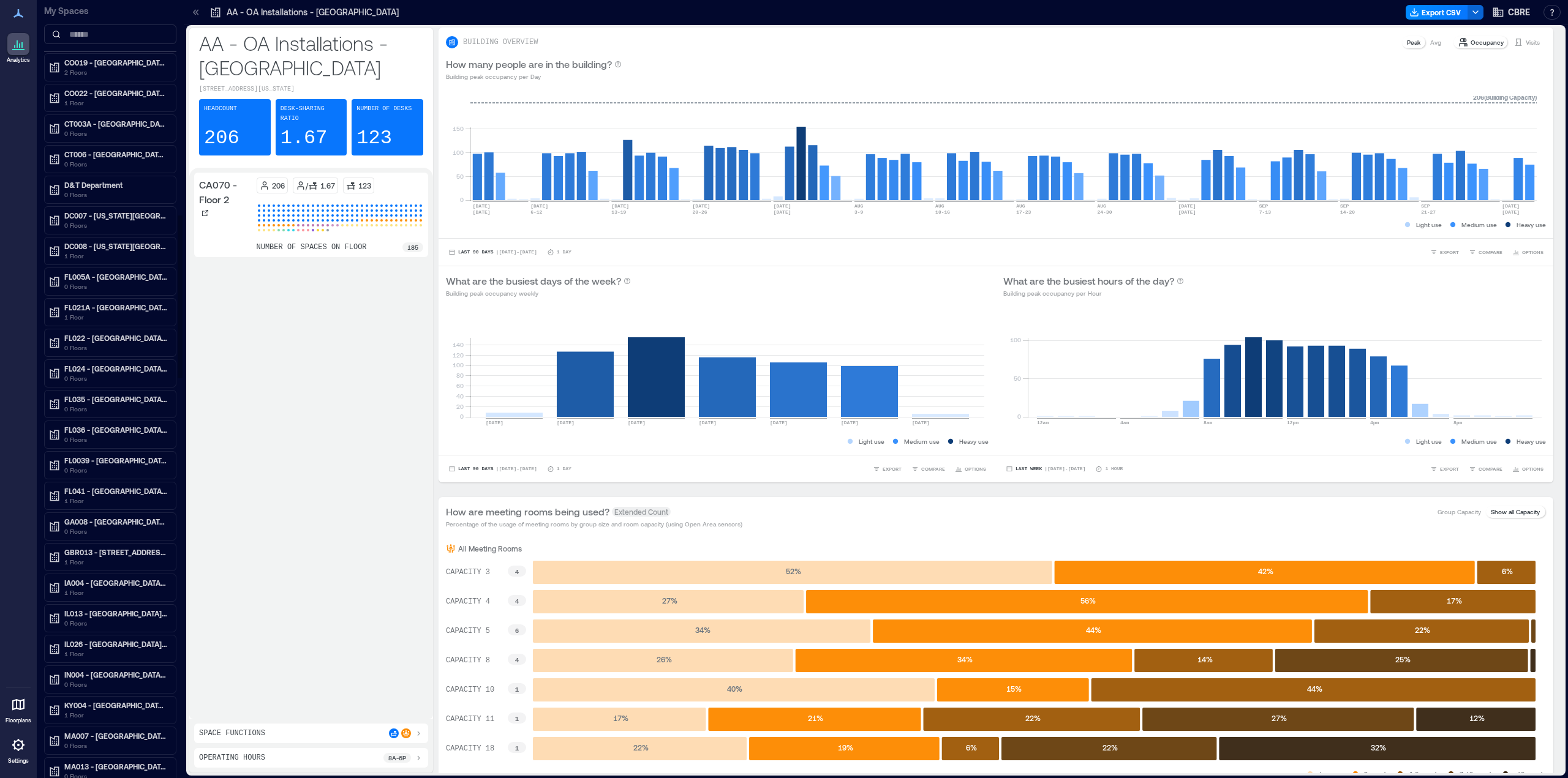
scroll to position [1101, 0]
click at [127, 158] on p "FL005A - [GEOGRAPHIC_DATA] - 777 Brickell.." at bounding box center [115, 154] width 103 height 9
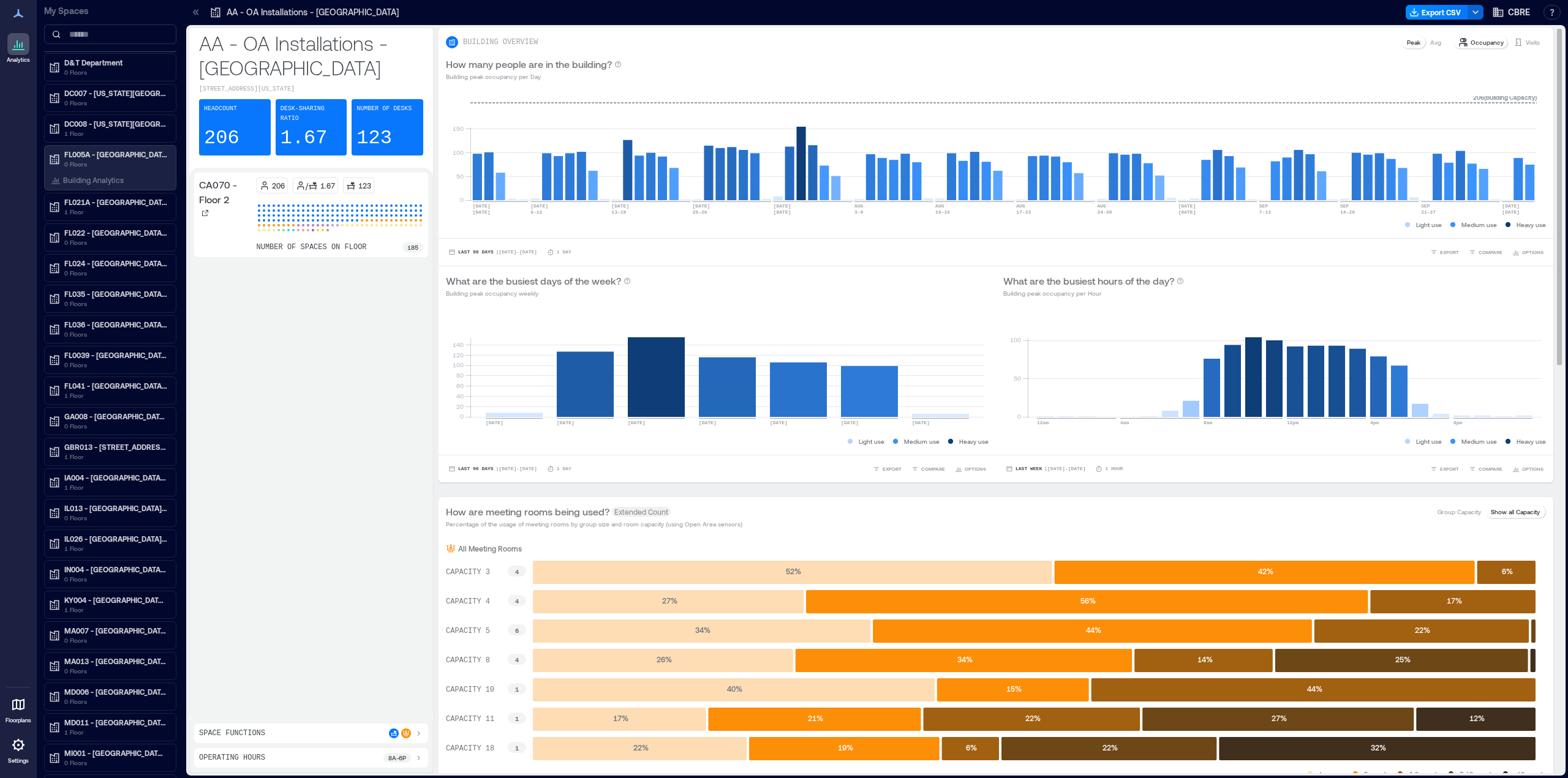
click at [845, 33] on div "BUILDING OVERVIEW Peak Avg Occupancy Visits" at bounding box center [996, 38] width 1115 height 22
click at [827, 63] on div "How many people are in the building? Building peak occupancy per Day" at bounding box center [995, 69] width 1100 height 25
click at [1151, 57] on div "How many people are in the building? Building peak occupancy per Day" at bounding box center [995, 69] width 1100 height 25
click at [87, 159] on p "FL005A - [GEOGRAPHIC_DATA] - 777 Brickell.." at bounding box center [115, 154] width 103 height 9
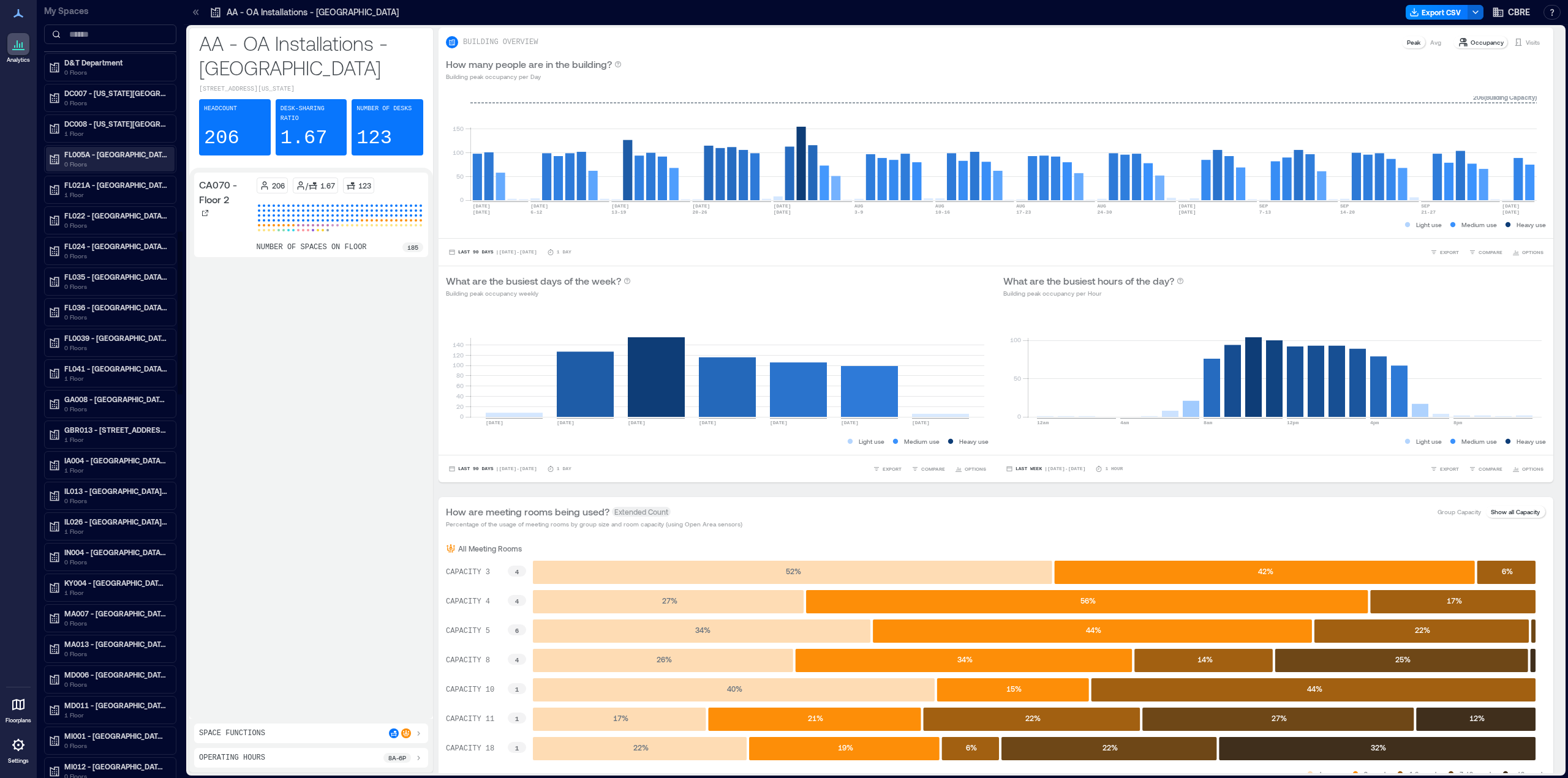
click at [87, 159] on p "FL005A - [GEOGRAPHIC_DATA] - 777 Brickell.." at bounding box center [115, 154] width 103 height 9
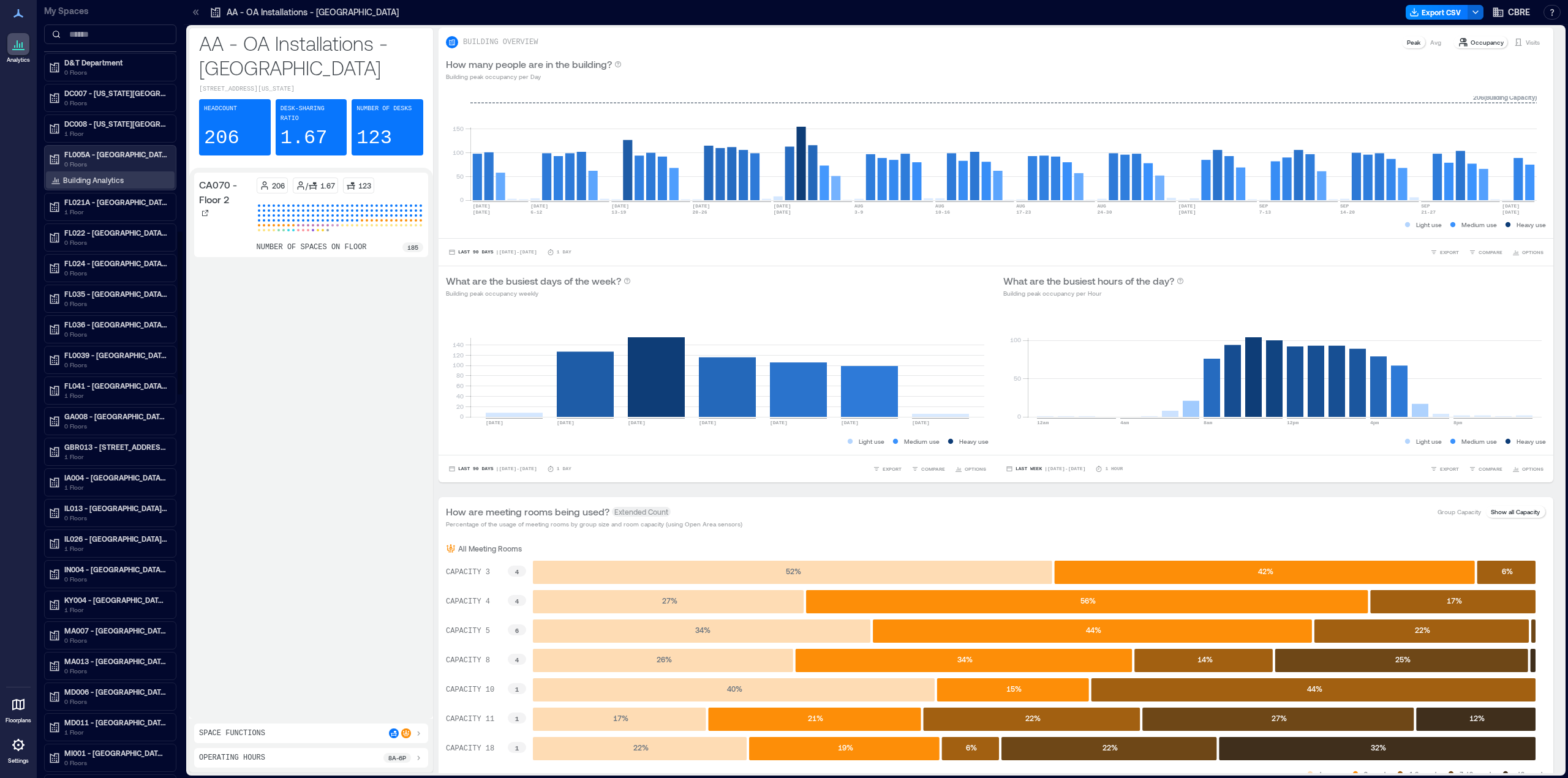
click at [88, 179] on p "Building Analytics" at bounding box center [93, 179] width 61 height 9
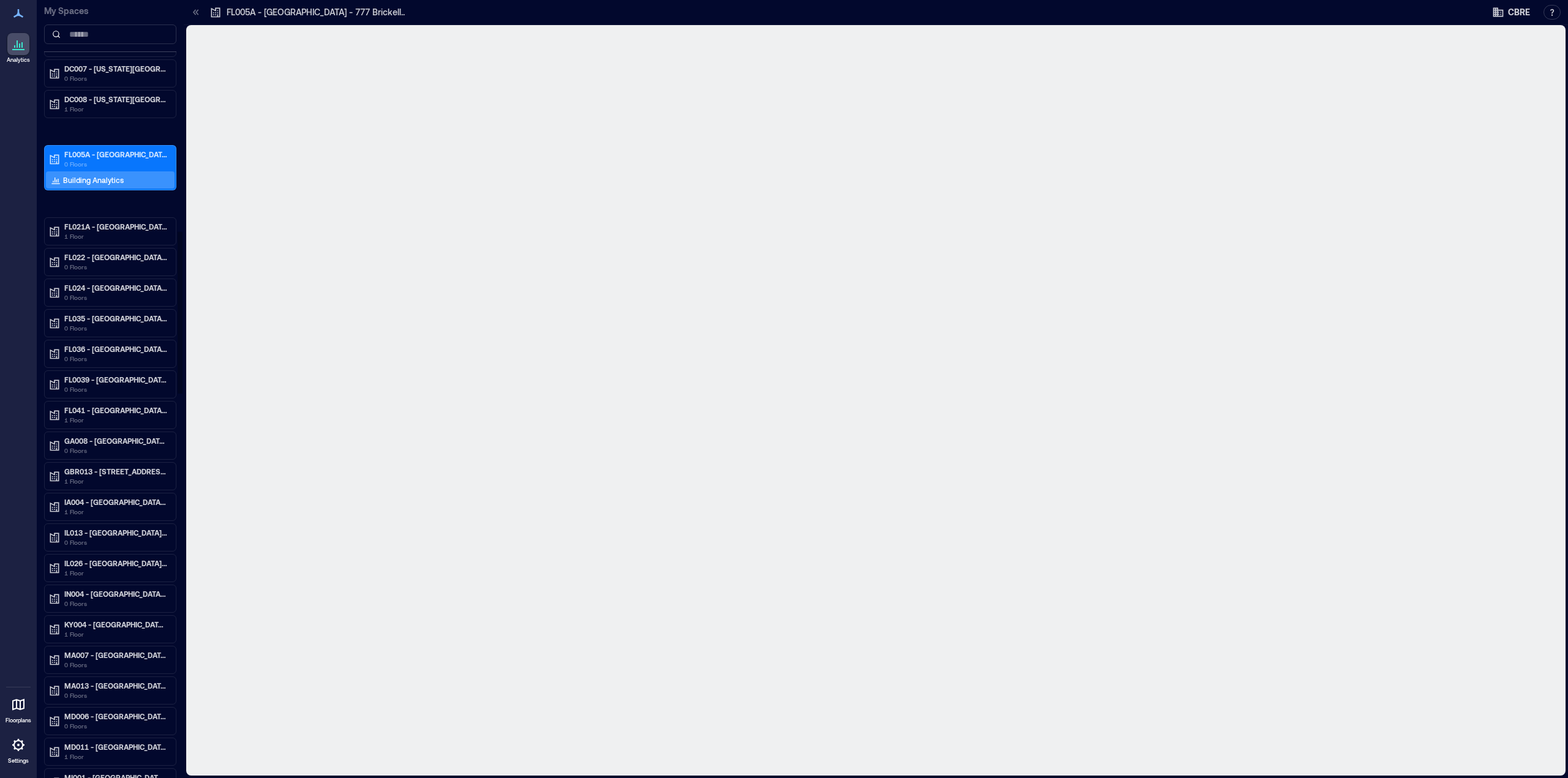
scroll to position [1077, 0]
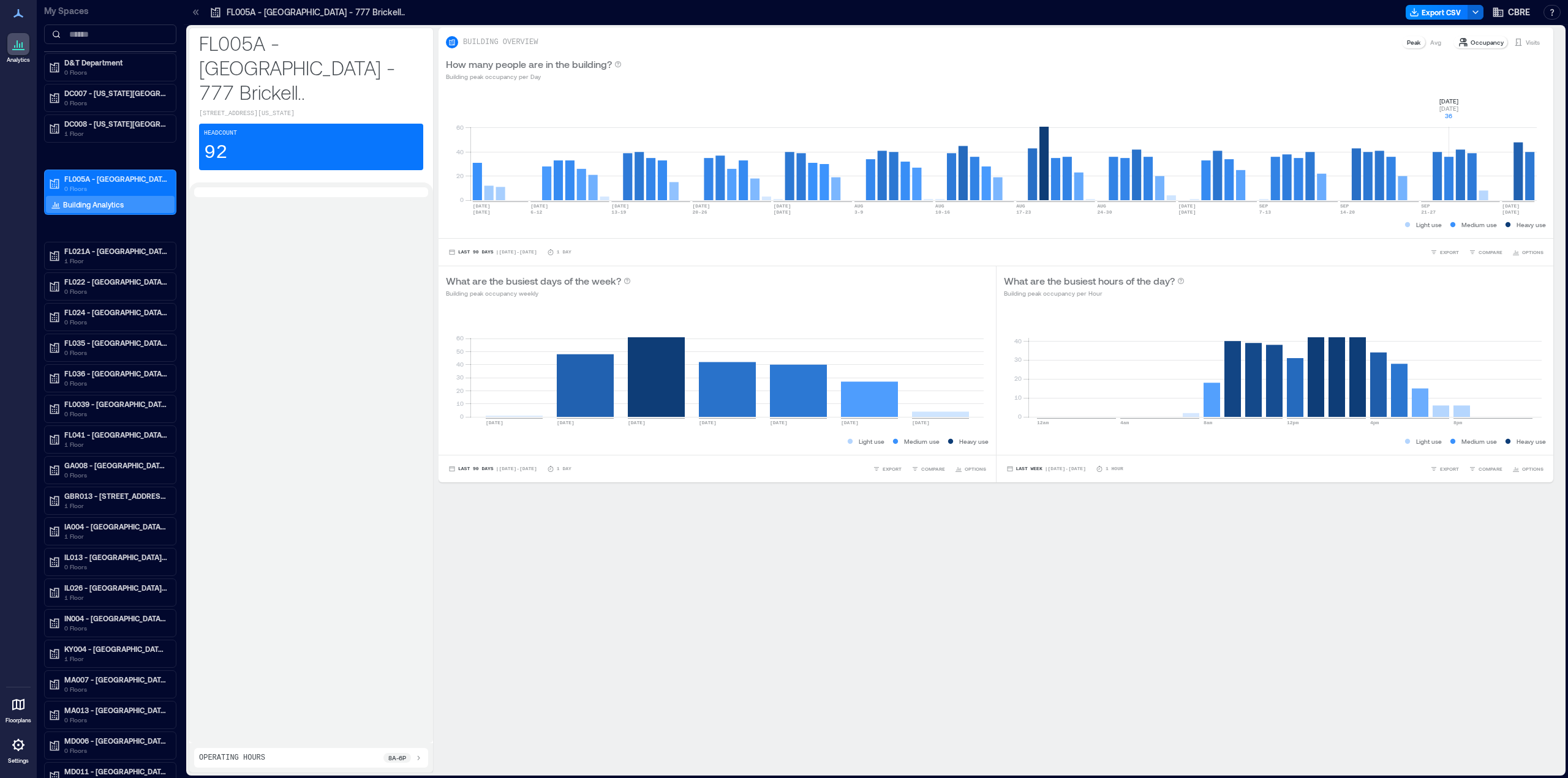
click at [1445, 98] on rect at bounding box center [1003, 148] width 1066 height 104
click at [317, 293] on div at bounding box center [311, 463] width 234 height 551
